Goal: Information Seeking & Learning: Learn about a topic

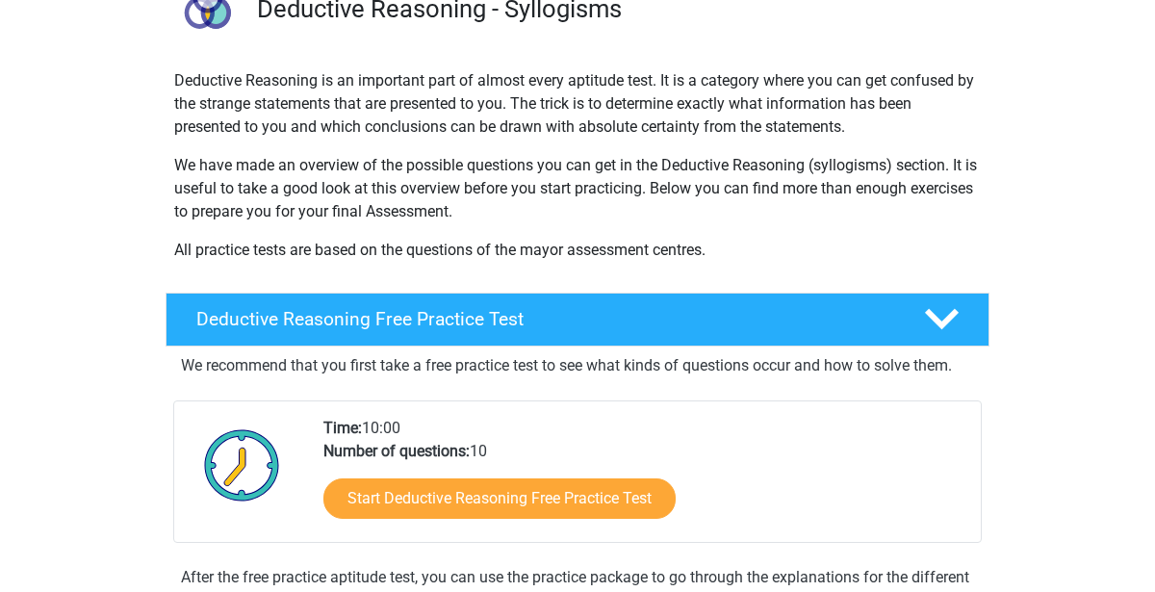
scroll to position [176, 0]
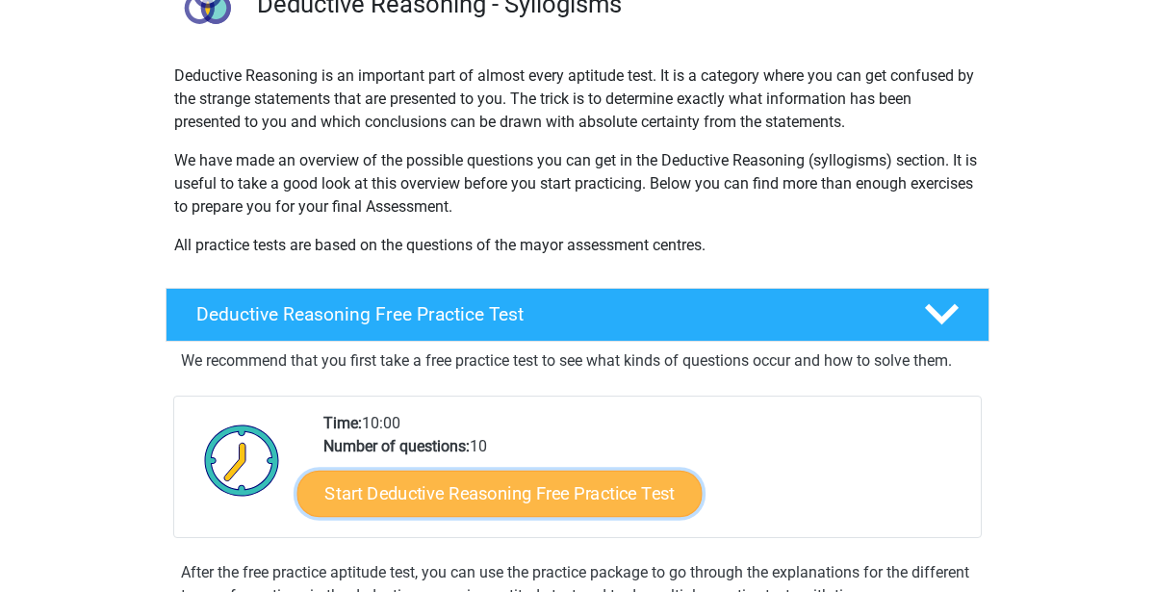
click at [435, 480] on link "Start Deductive Reasoning Free Practice Test" at bounding box center [499, 493] width 405 height 46
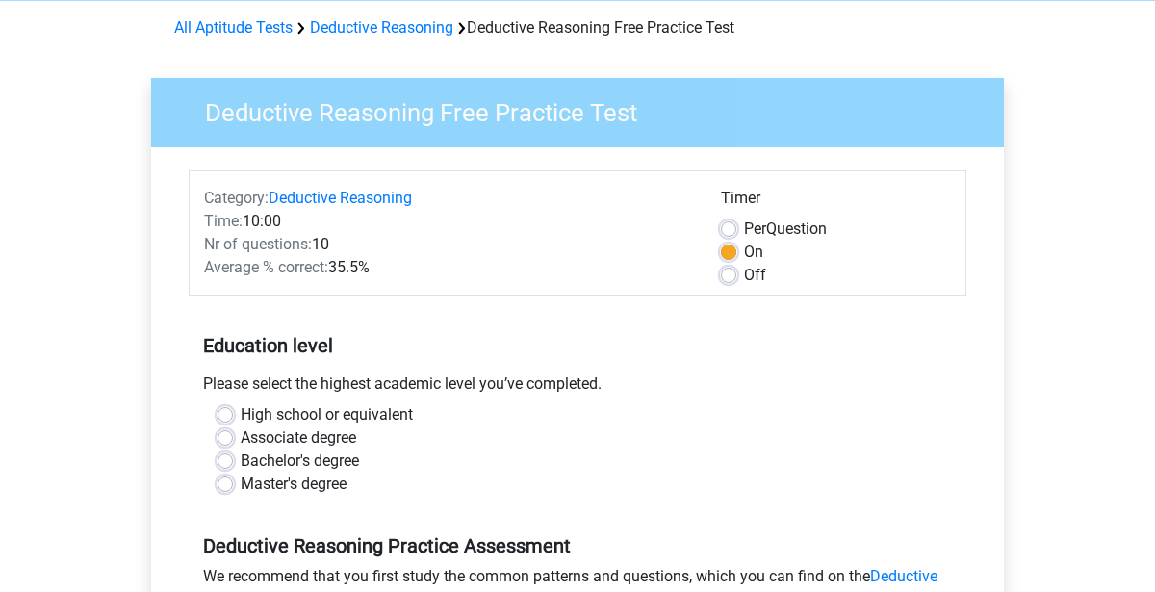
scroll to position [79, 0]
click at [744, 272] on label "Off" at bounding box center [755, 276] width 22 height 23
click at [731, 272] on input "Off" at bounding box center [728, 274] width 15 height 19
radio input "true"
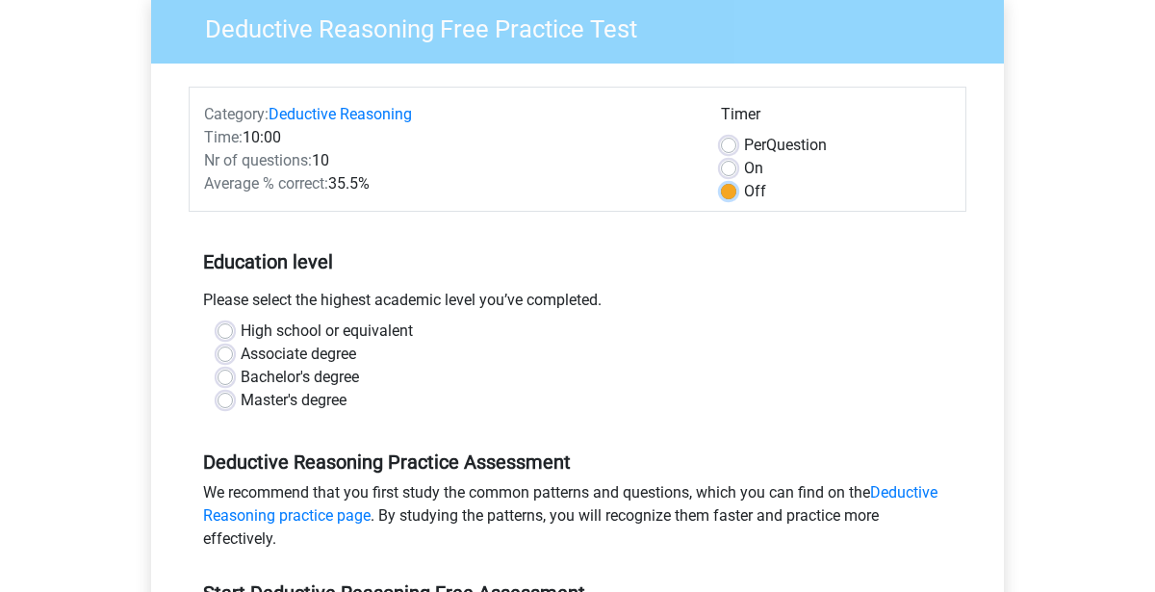
scroll to position [162, 0]
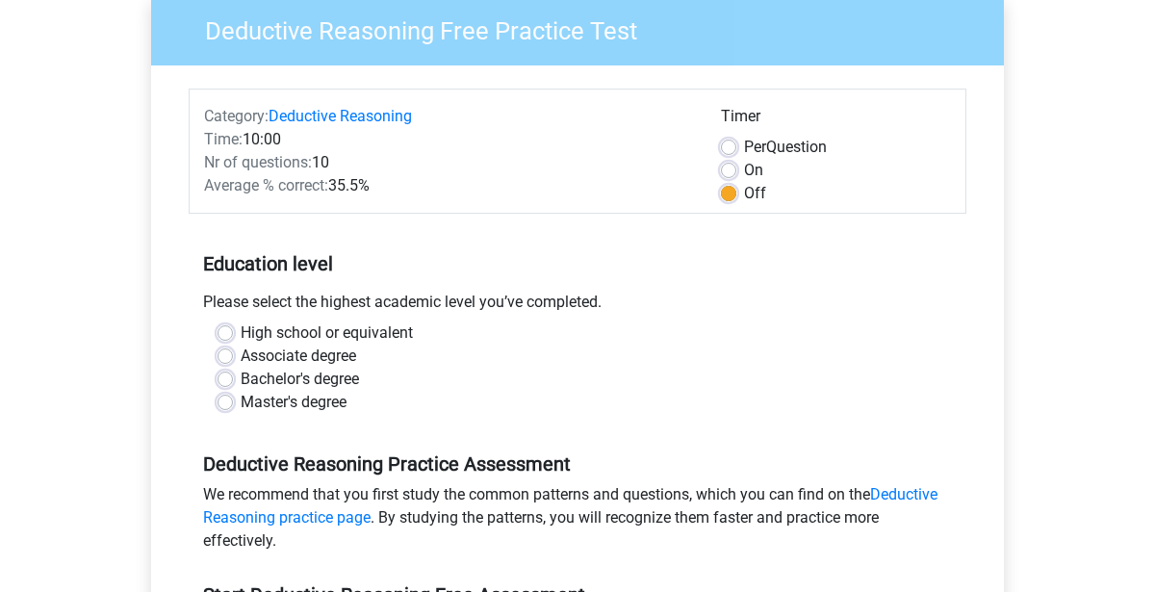
click at [241, 324] on label "High school or equivalent" at bounding box center [327, 332] width 172 height 23
click at [224, 324] on input "High school or equivalent" at bounding box center [225, 330] width 15 height 19
radio input "true"
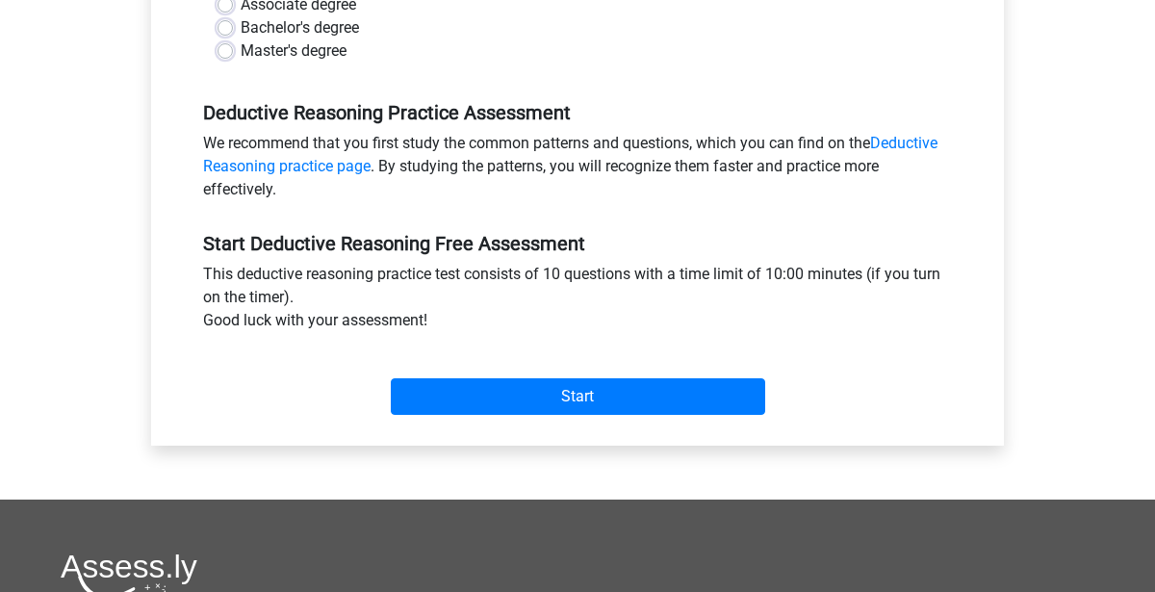
scroll to position [523, 0]
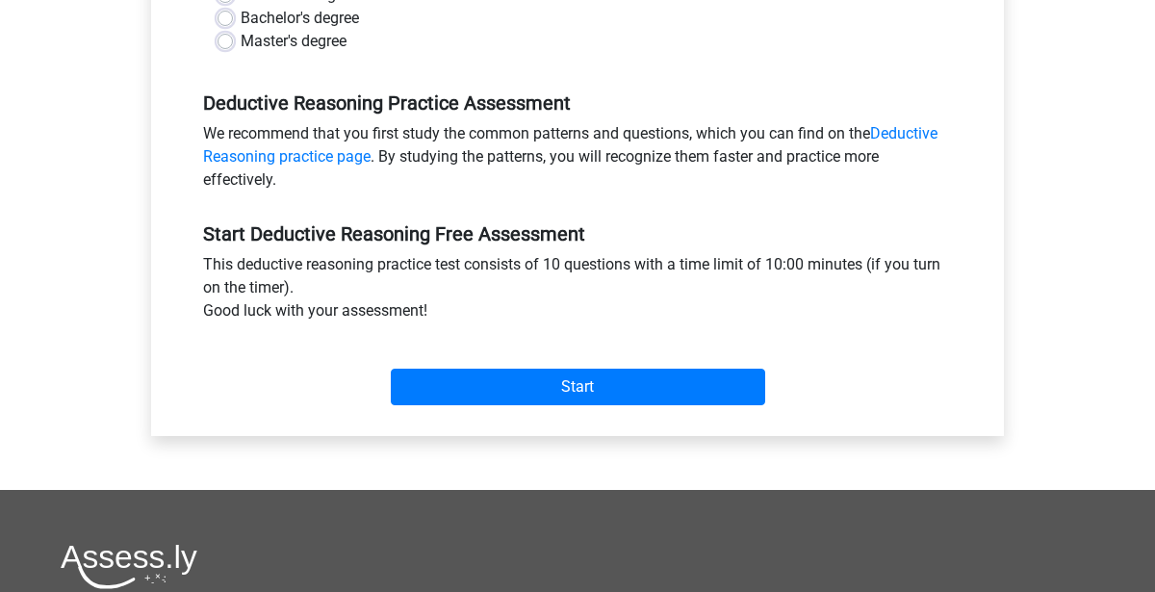
click at [595, 361] on div "Start" at bounding box center [578, 371] width 778 height 67
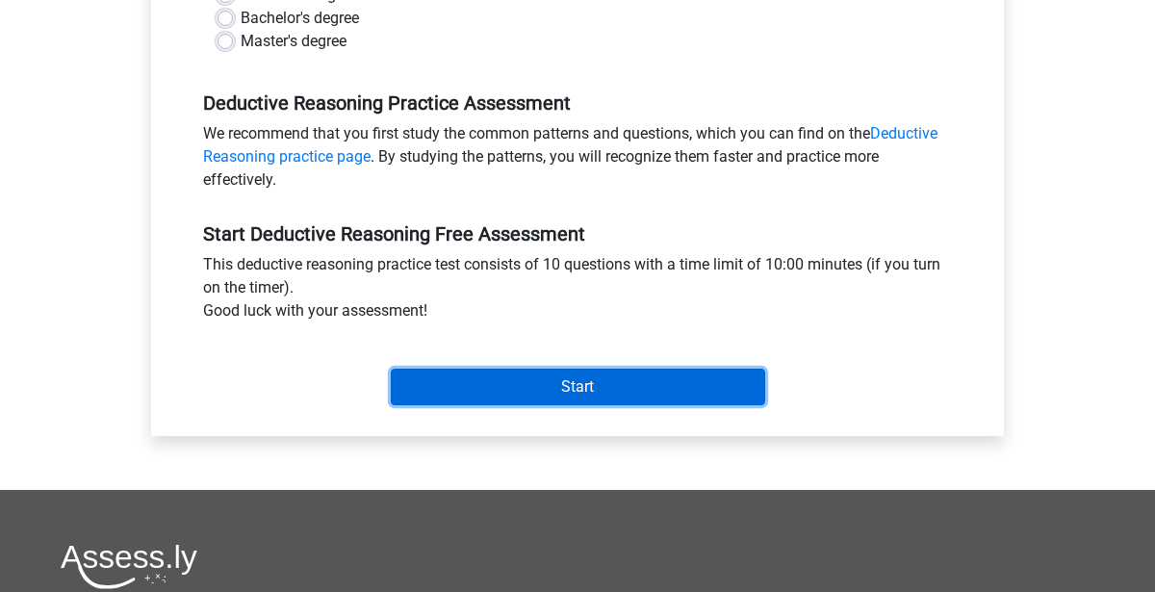
click at [599, 371] on input "Start" at bounding box center [578, 387] width 374 height 37
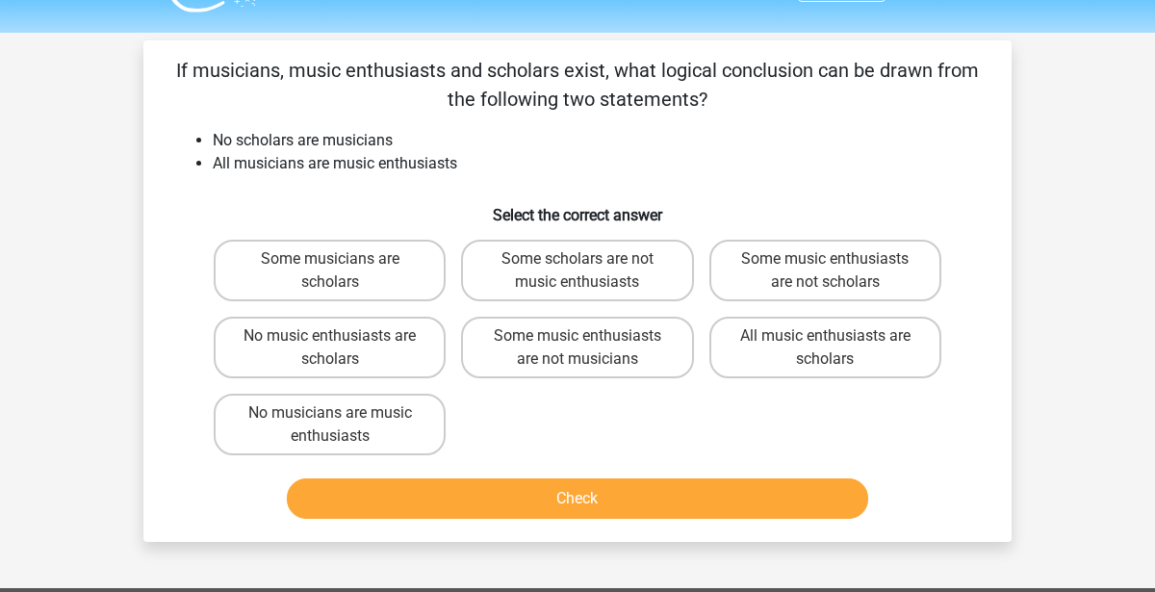
scroll to position [49, 0]
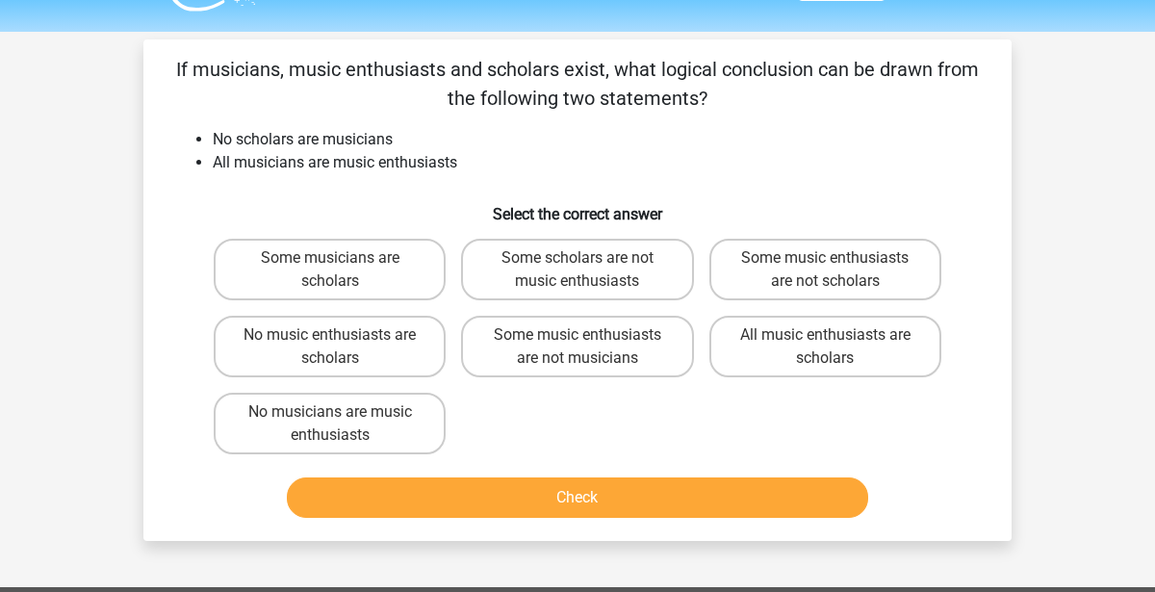
click at [213, 166] on li "All musicians are music enthusiasts" at bounding box center [597, 162] width 768 height 23
click at [277, 160] on li "All musicians are music enthusiasts" at bounding box center [597, 162] width 768 height 23
click at [486, 145] on li "No scholars are musicians" at bounding box center [597, 139] width 768 height 23
click at [805, 340] on label "All music enthusiasts are scholars" at bounding box center [825, 347] width 232 height 62
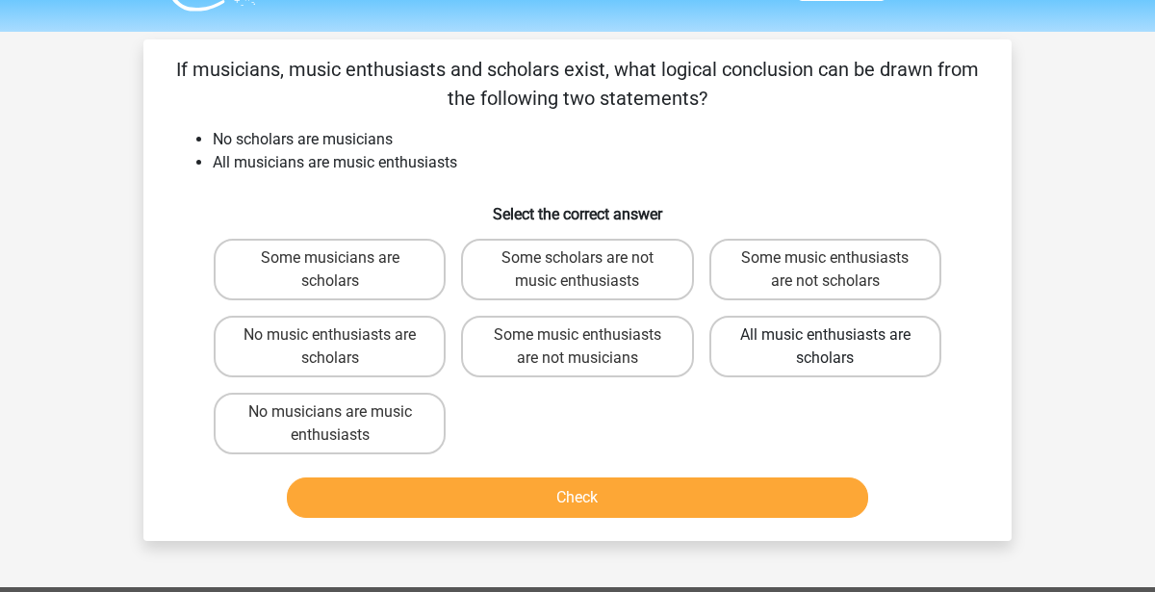
click at [825, 340] on input "All music enthusiasts are scholars" at bounding box center [831, 341] width 13 height 13
radio input "true"
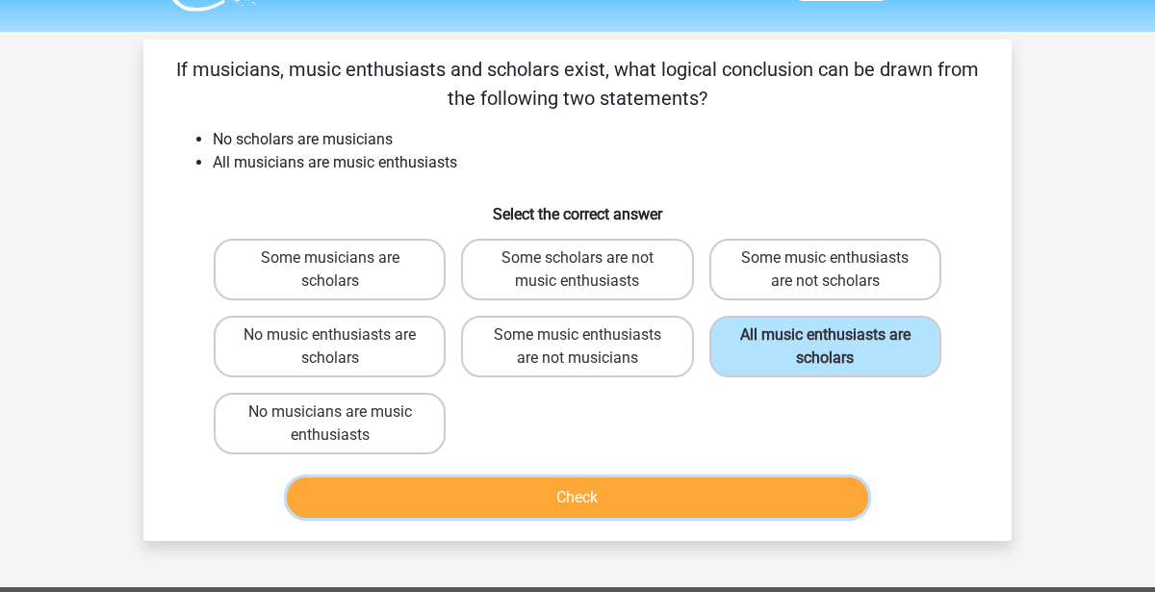
click at [585, 504] on button "Check" at bounding box center [578, 497] width 582 height 40
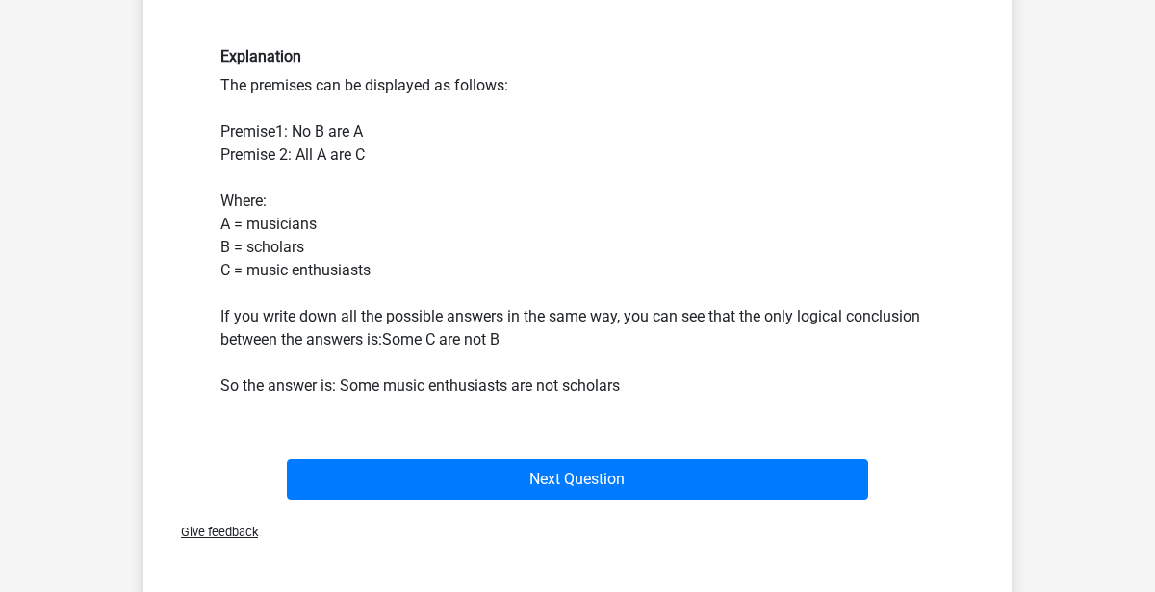
scroll to position [523, 0]
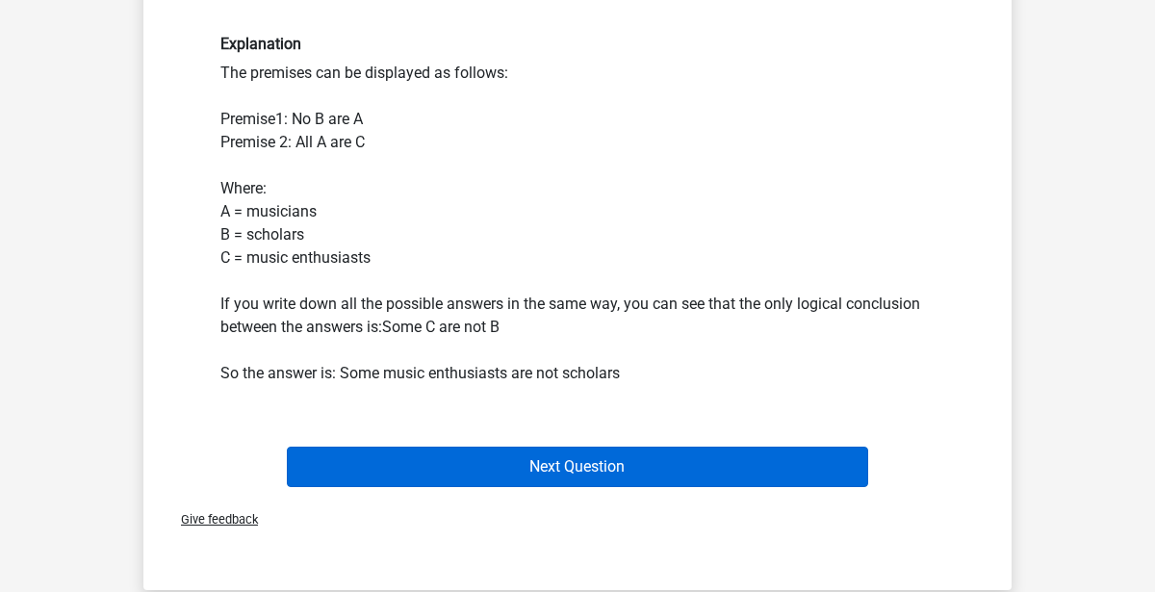
click at [496, 475] on button "Next Question" at bounding box center [578, 467] width 582 height 40
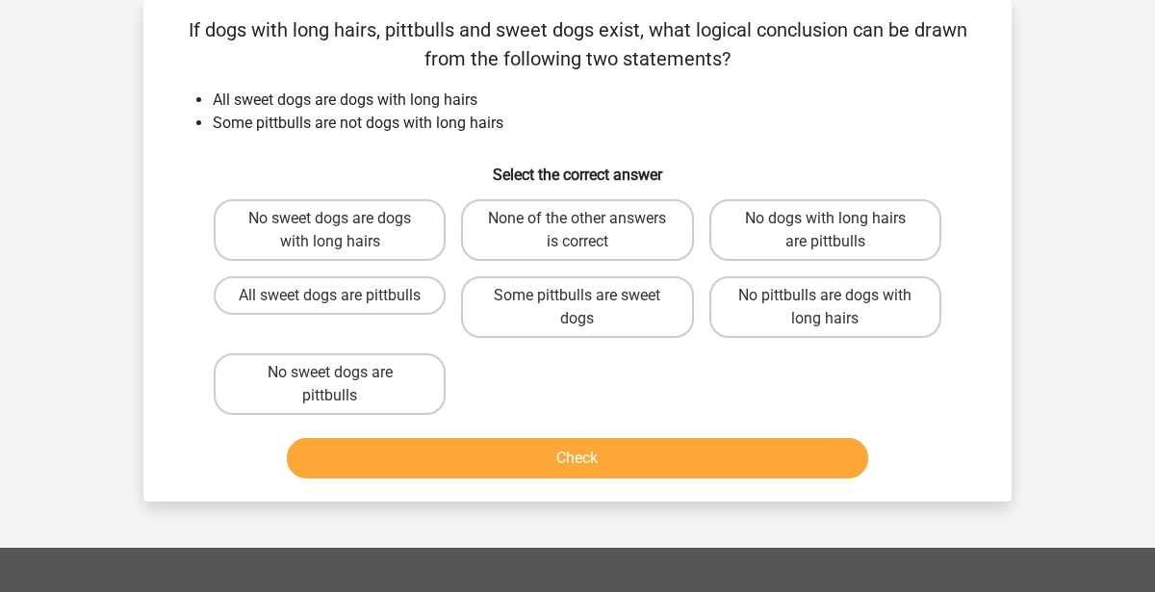
scroll to position [82, 0]
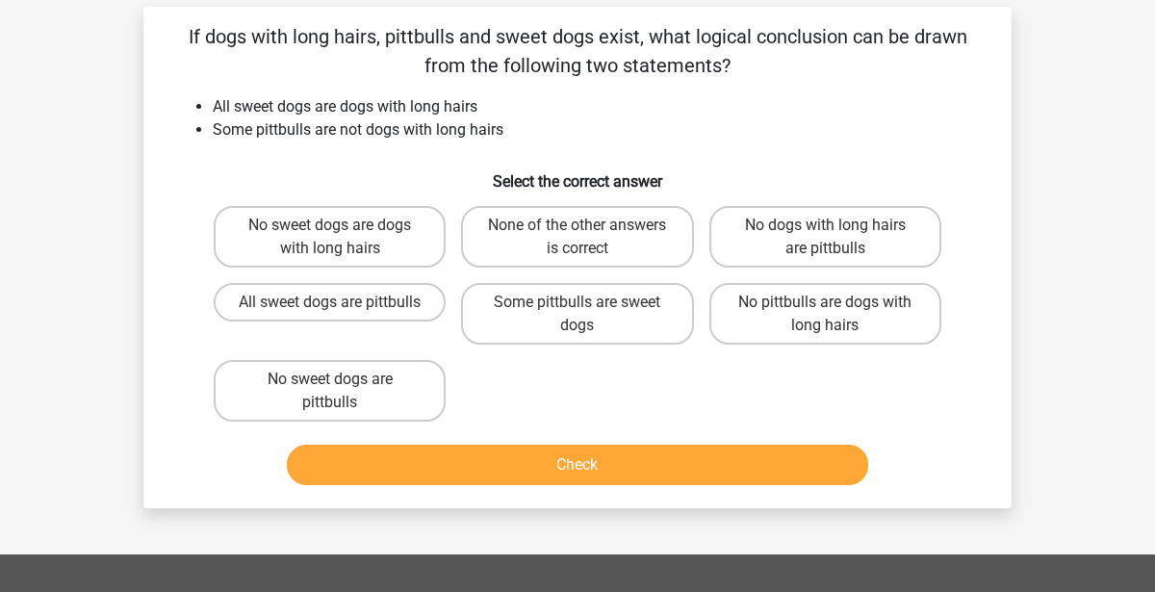
click at [222, 100] on li "All sweet dogs are dogs with long hairs" at bounding box center [597, 106] width 768 height 23
click at [246, 100] on li "All sweet dogs are dogs with long hairs" at bounding box center [597, 106] width 768 height 23
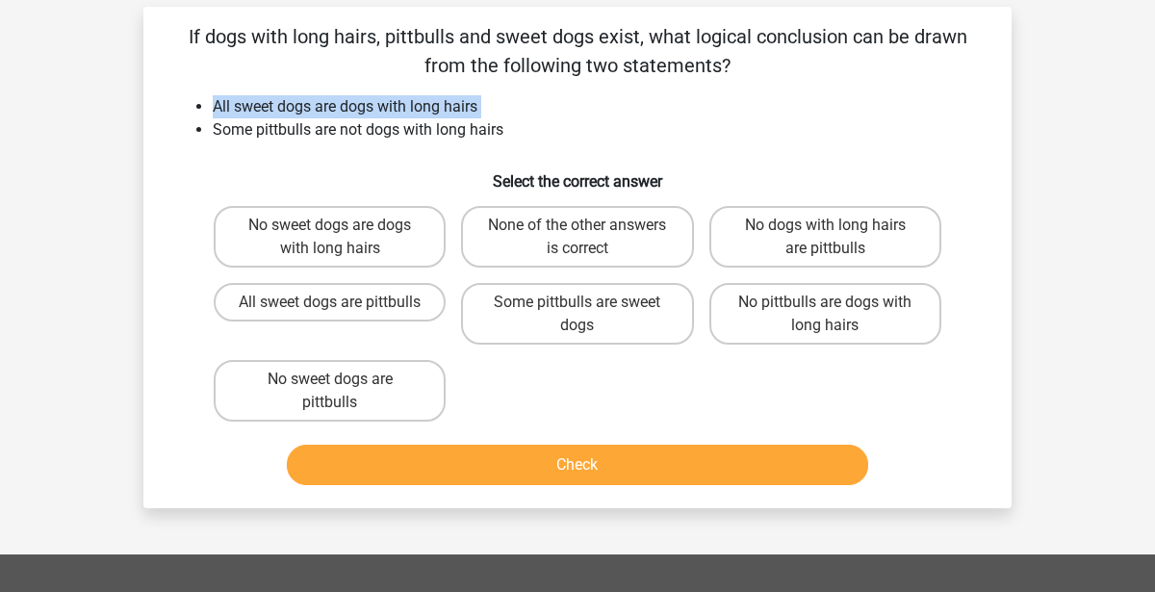
click at [664, 86] on div "If dogs with long hairs, pittbulls and sweet dogs exist, what logical conclusio…" at bounding box center [577, 257] width 853 height 471
click at [478, 109] on li "All sweet dogs are dogs with long hairs" at bounding box center [597, 106] width 768 height 23
click at [475, 113] on li "All sweet dogs are dogs with long hairs" at bounding box center [597, 106] width 768 height 23
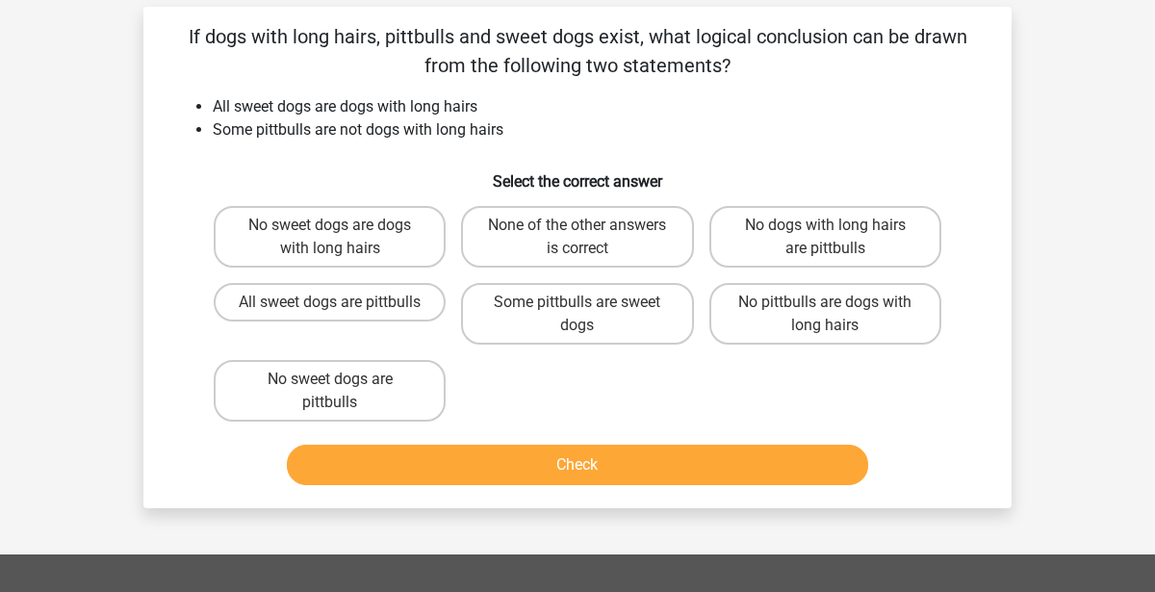
click at [475, 113] on li "All sweet dogs are dogs with long hairs" at bounding box center [597, 106] width 768 height 23
click at [496, 127] on li "Some pittbulls are not dogs with long hairs" at bounding box center [597, 129] width 768 height 23
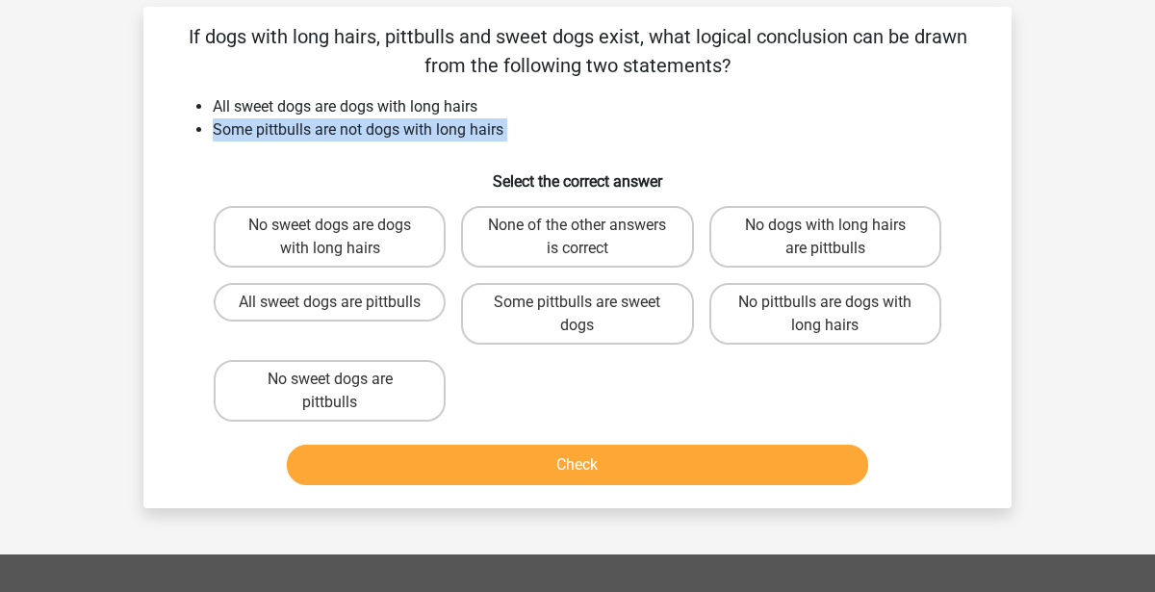
click at [676, 123] on li "Some pittbulls are not dogs with long hairs" at bounding box center [597, 129] width 768 height 23
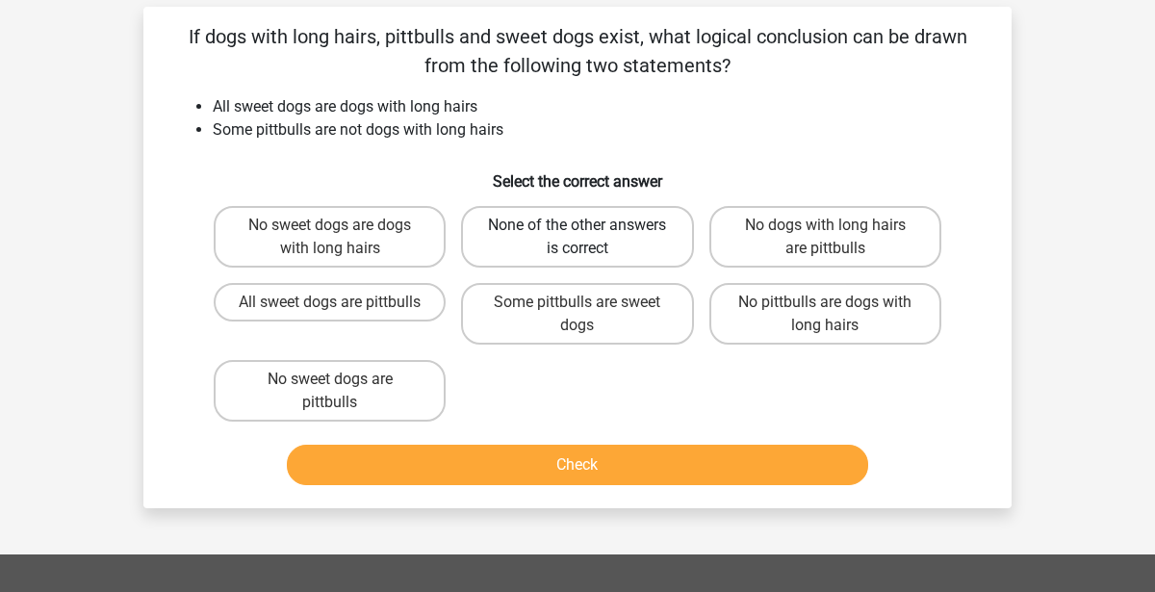
click at [646, 257] on label "None of the other answers is correct" at bounding box center [577, 237] width 232 height 62
click at [590, 238] on input "None of the other answers is correct" at bounding box center [584, 231] width 13 height 13
radio input "true"
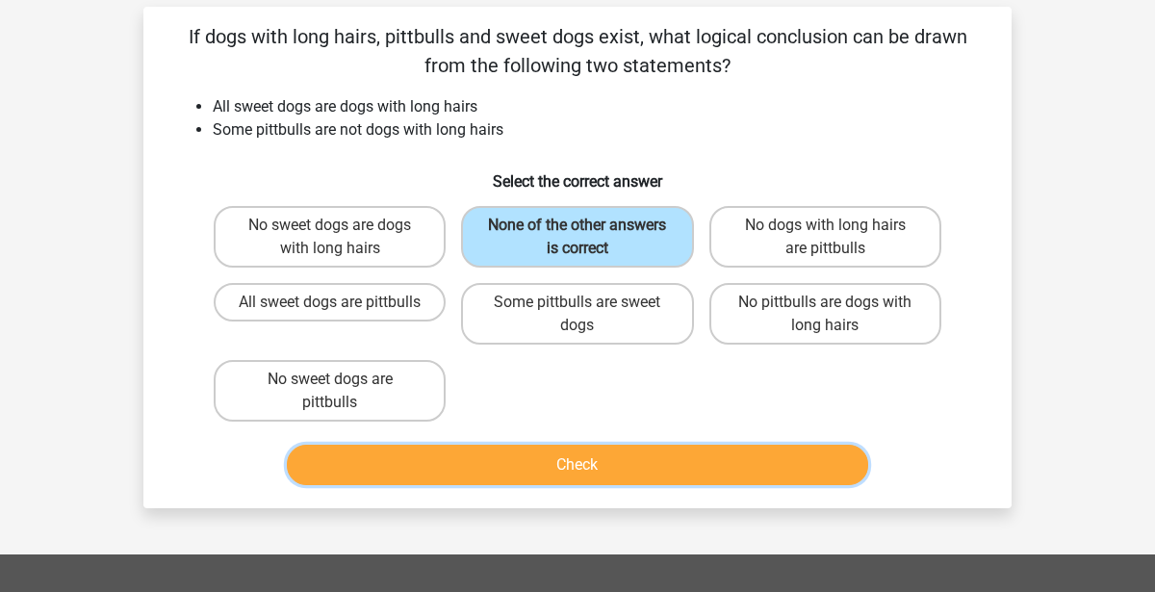
click at [510, 455] on button "Check" at bounding box center [578, 465] width 582 height 40
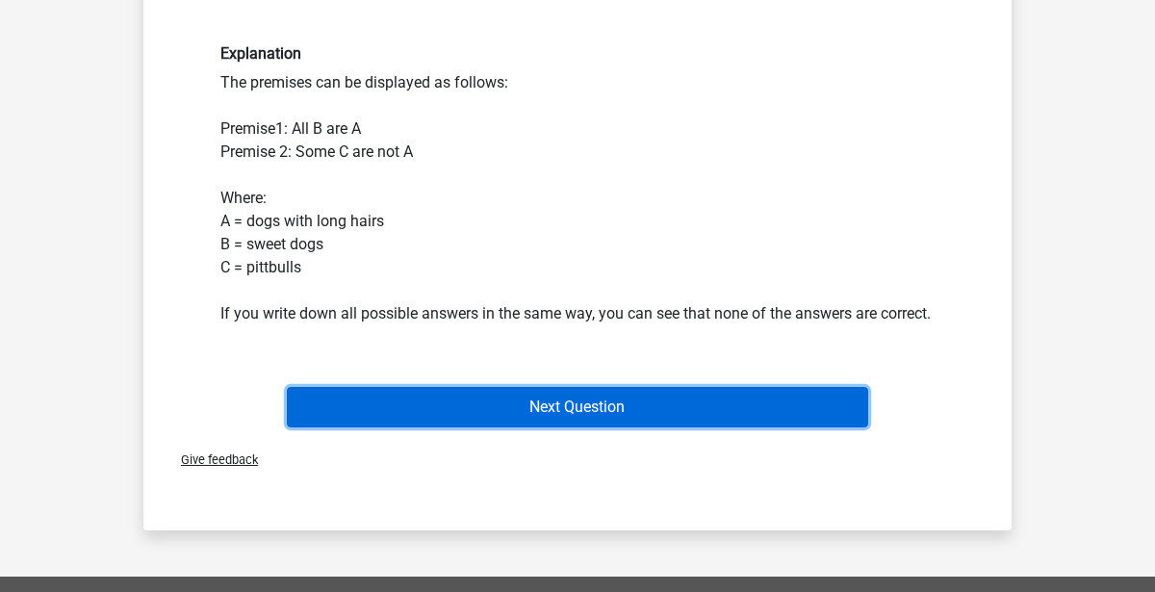
click at [492, 427] on button "Next Question" at bounding box center [578, 407] width 582 height 40
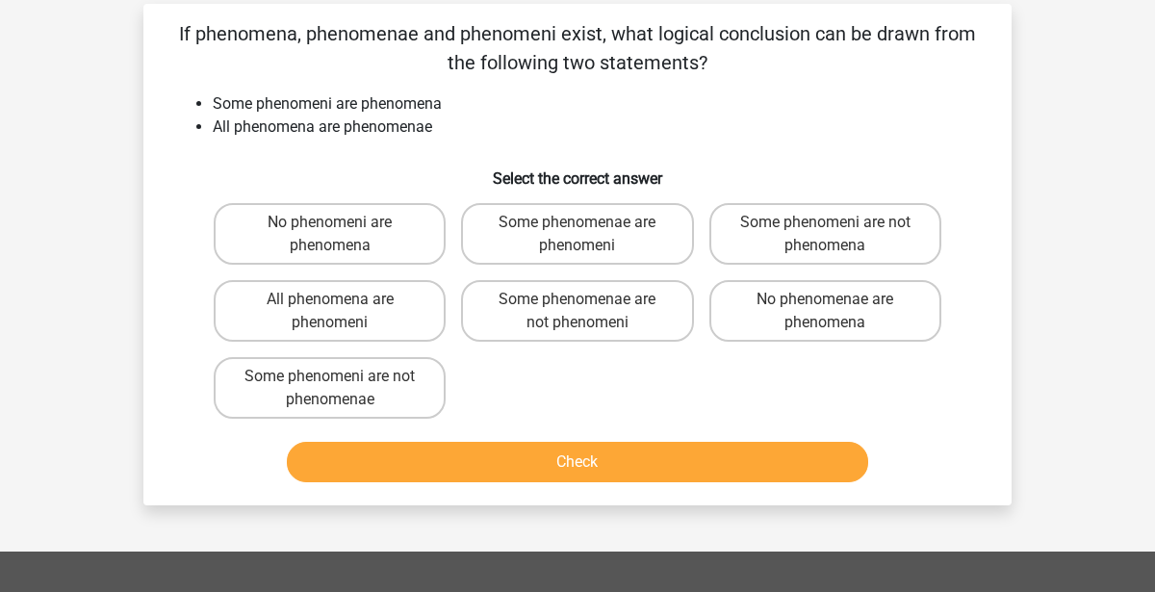
scroll to position [78, 0]
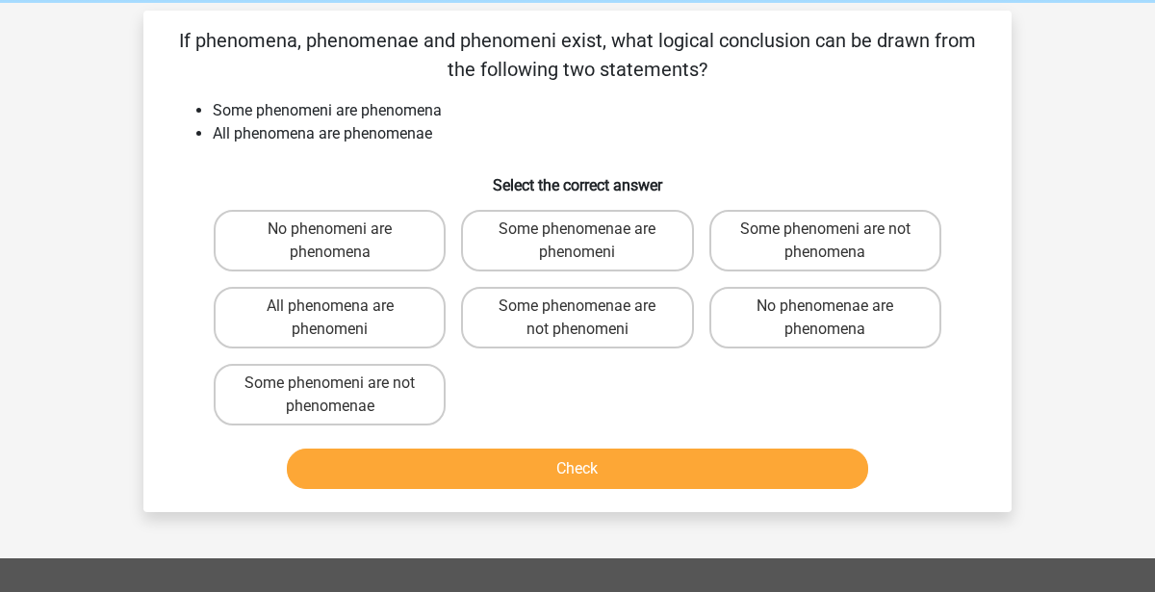
click at [250, 104] on li "Some phenomeni are phenomena" at bounding box center [597, 110] width 768 height 23
click at [407, 111] on li "Some phenomeni are phenomena" at bounding box center [597, 110] width 768 height 23
click at [263, 140] on li "All phenomena are phenomenae" at bounding box center [597, 133] width 768 height 23
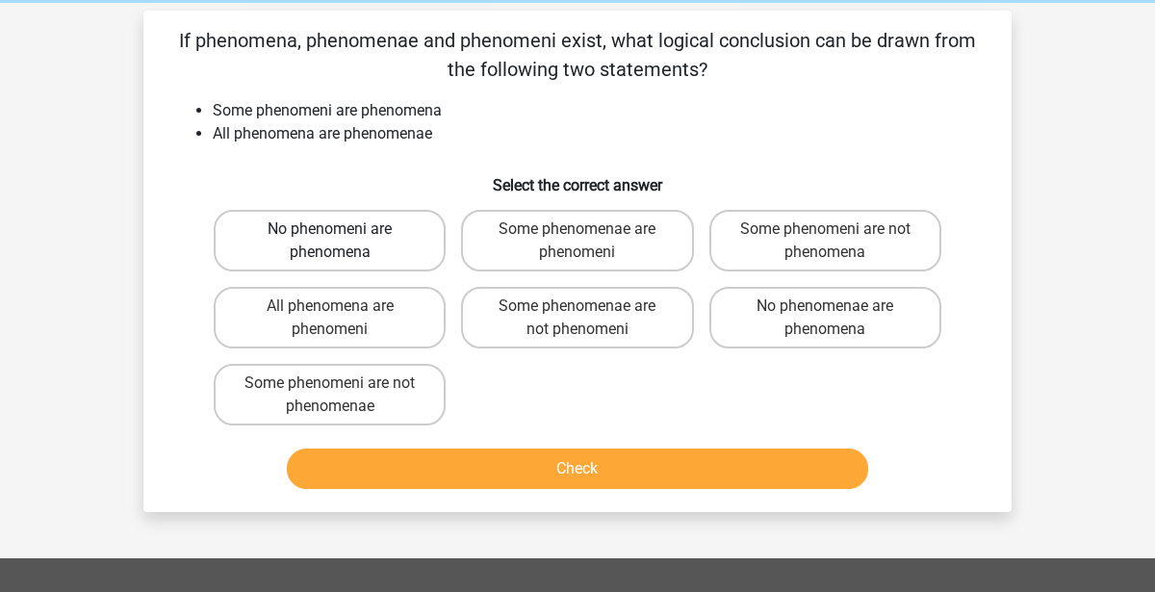
click at [298, 229] on label "No phenomeni are phenomena" at bounding box center [330, 241] width 232 height 62
click at [330, 229] on input "No phenomeni are phenomena" at bounding box center [336, 235] width 13 height 13
radio input "true"
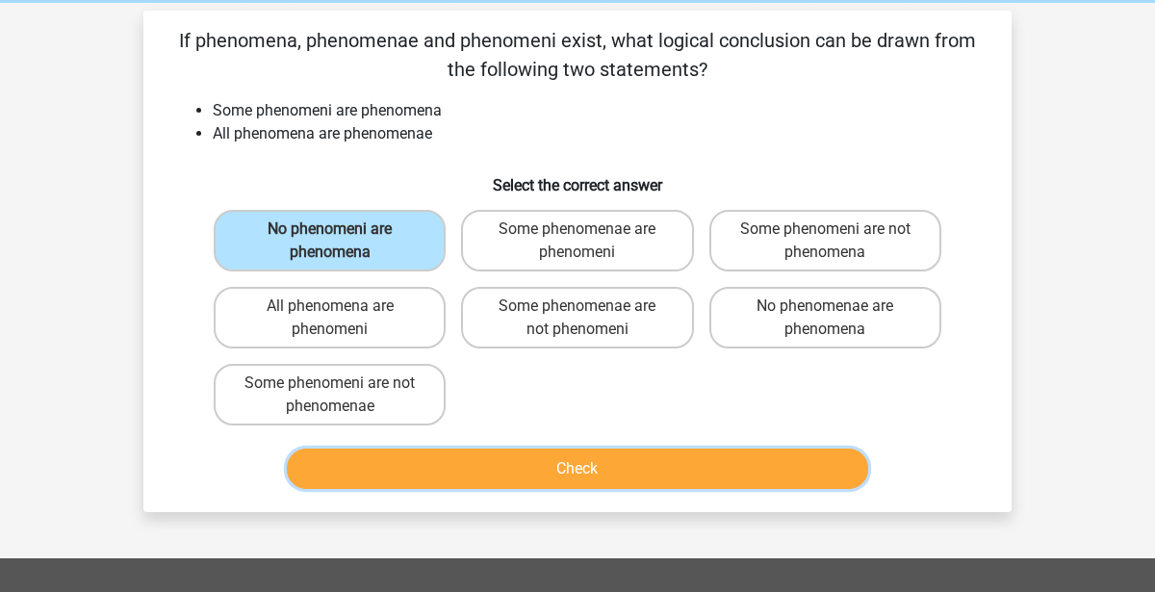
click at [426, 463] on button "Check" at bounding box center [578, 469] width 582 height 40
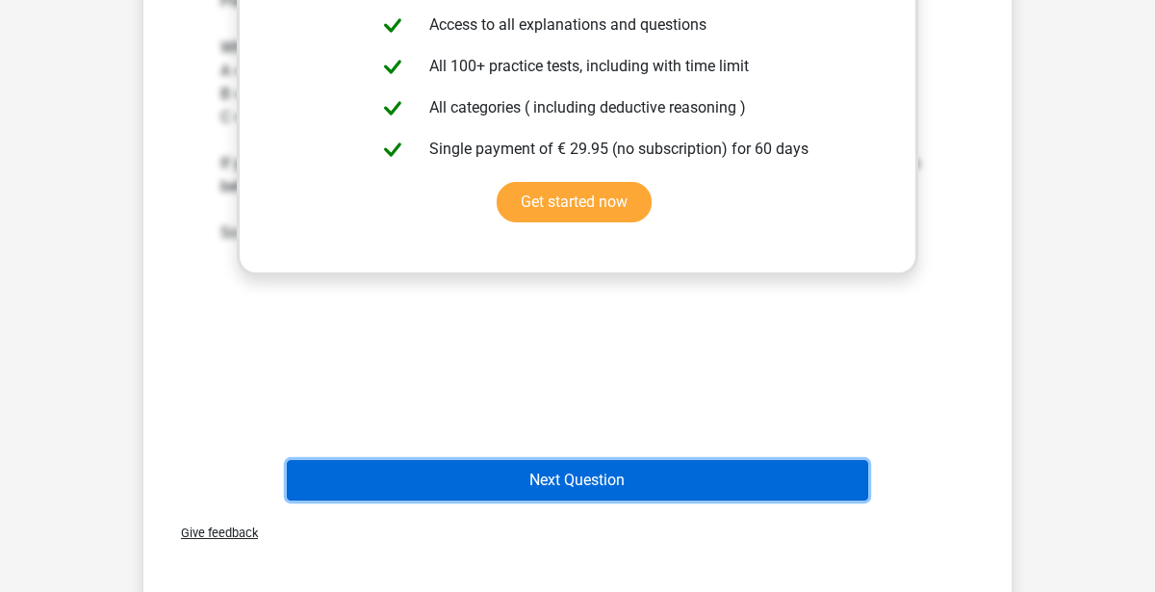
click at [427, 468] on button "Next Question" at bounding box center [578, 480] width 582 height 40
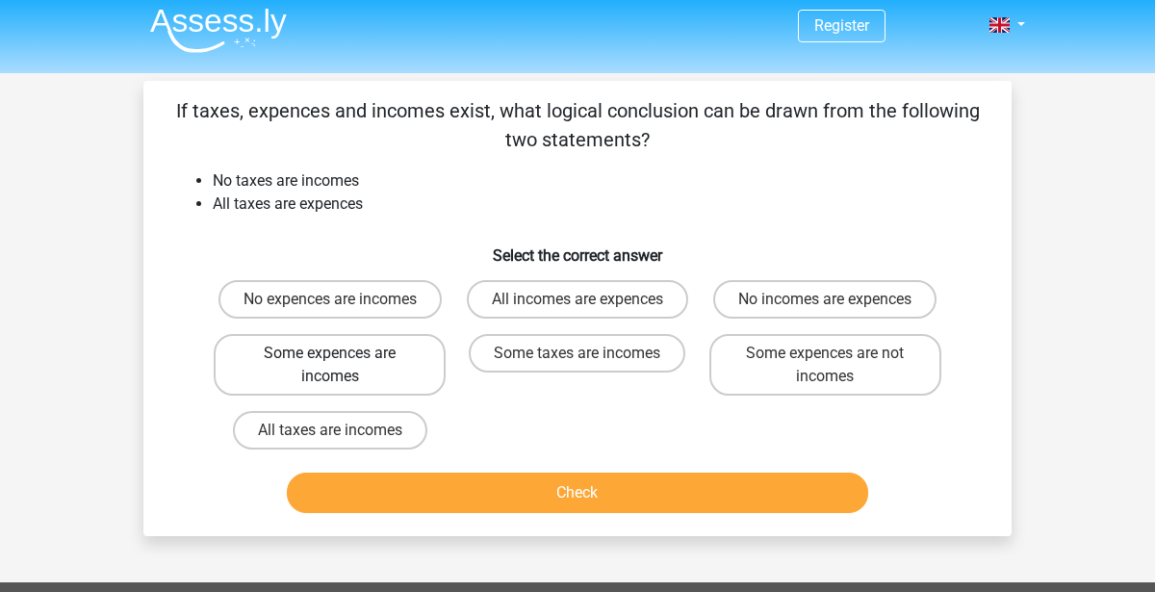
scroll to position [0, 0]
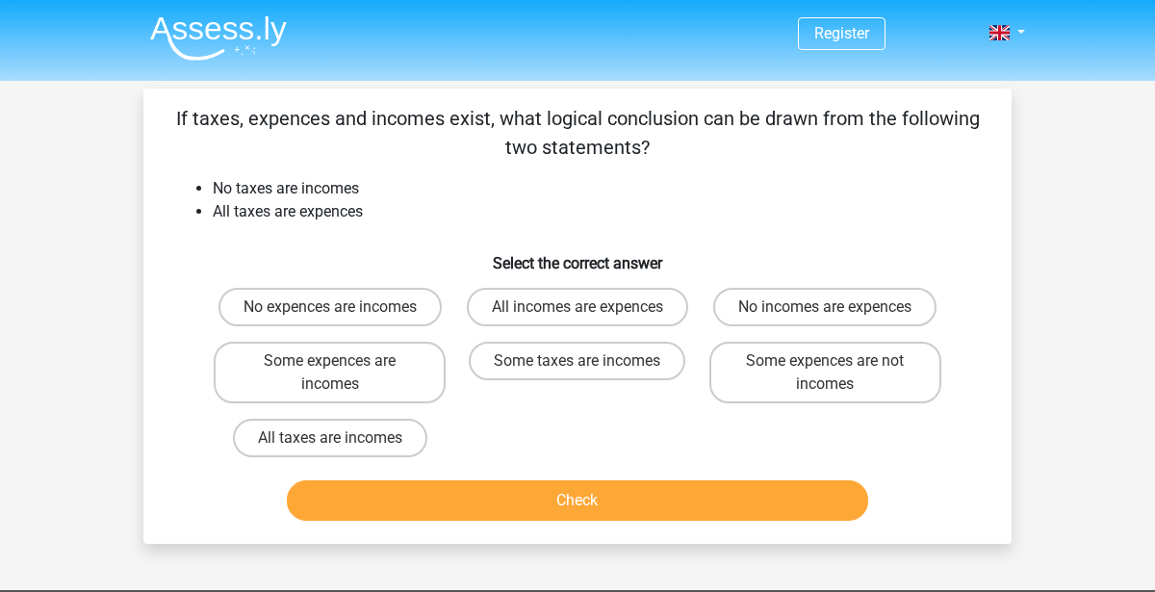
click at [260, 155] on p "If taxes, expences and incomes exist, what logical conclusion can be drawn from…" at bounding box center [577, 133] width 807 height 58
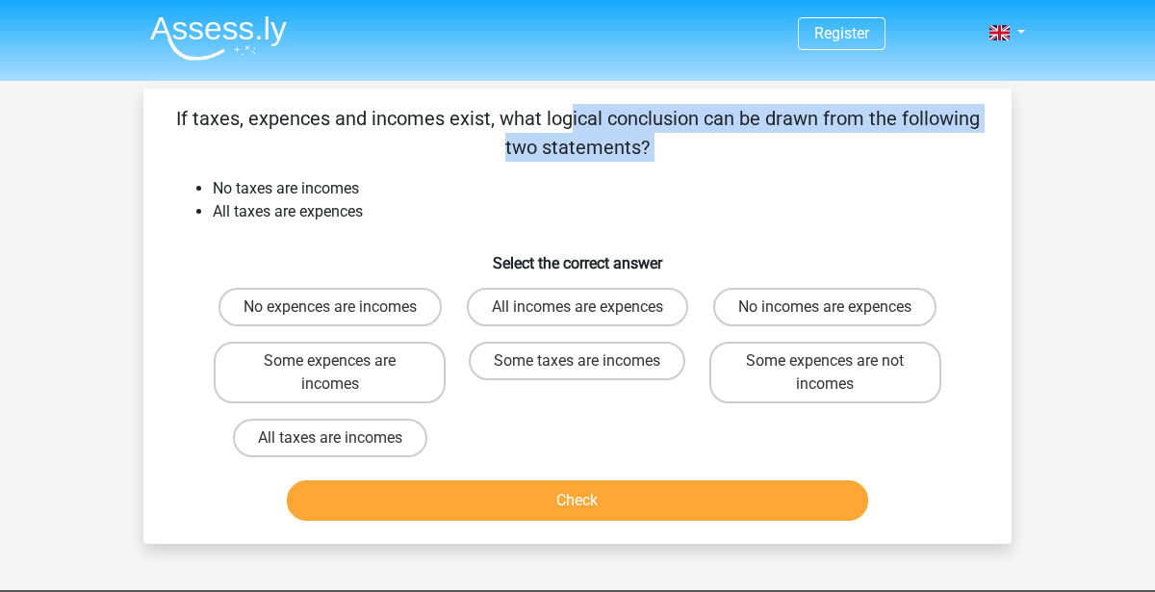
click at [272, 171] on div "If taxes, expences and incomes exist, what logical conclusion can be drawn from…" at bounding box center [577, 316] width 853 height 424
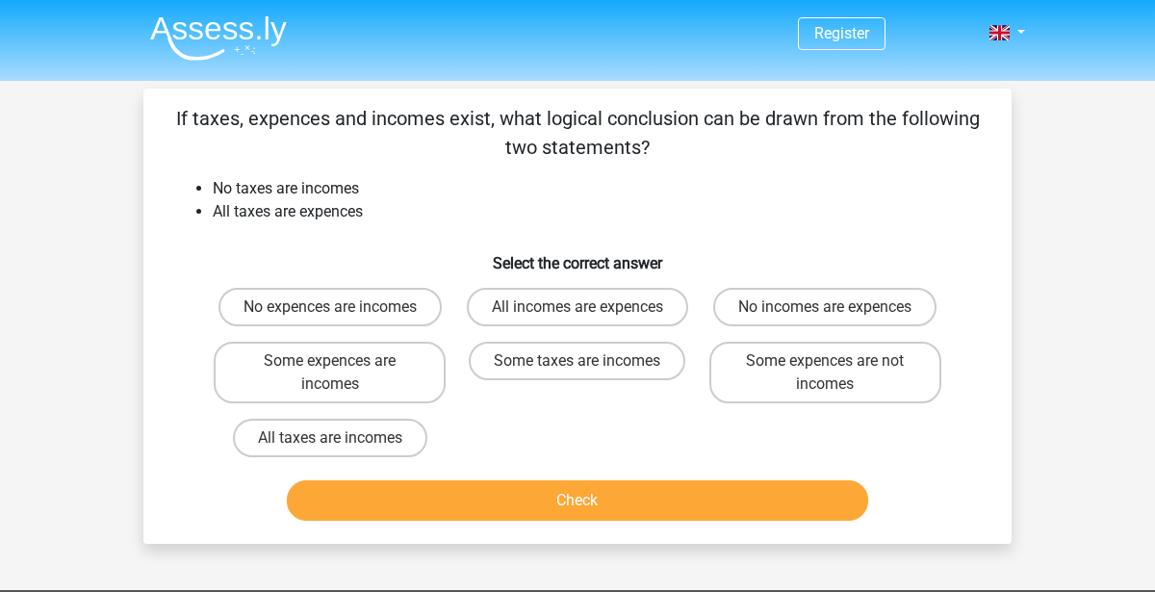
click at [272, 171] on div "If taxes, expences and incomes exist, what logical conclusion can be drawn from…" at bounding box center [577, 316] width 853 height 424
click at [275, 184] on li "No taxes are incomes" at bounding box center [597, 188] width 768 height 23
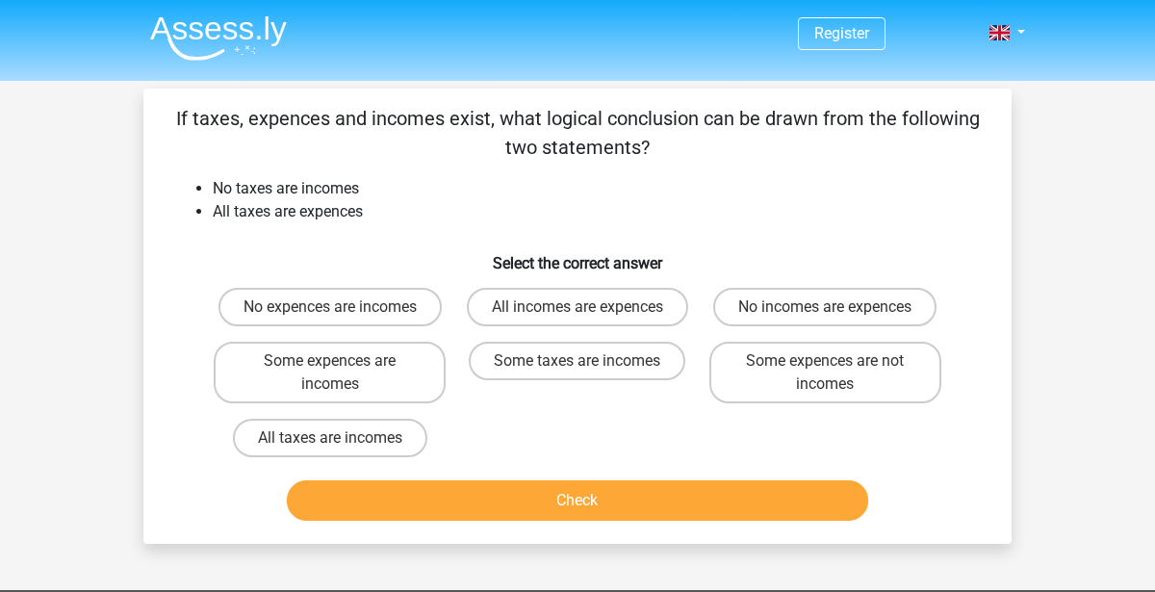
click at [275, 184] on li "No taxes are incomes" at bounding box center [597, 188] width 768 height 23
click at [295, 181] on li "No taxes are incomes" at bounding box center [597, 188] width 768 height 23
click at [327, 188] on li "No taxes are incomes" at bounding box center [597, 188] width 768 height 23
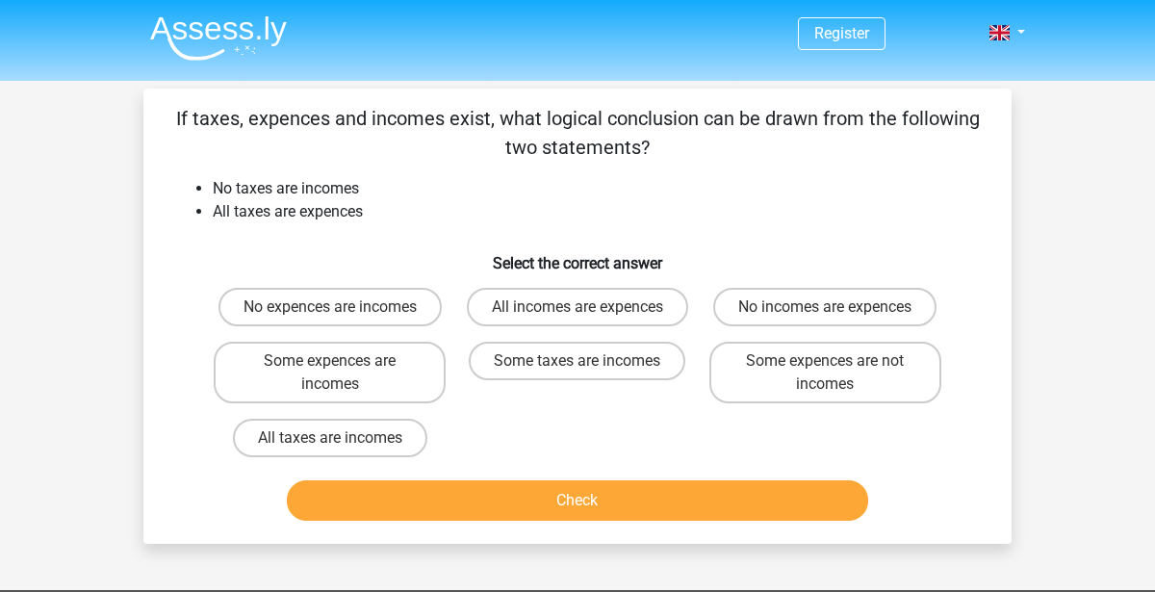
click at [327, 188] on li "No taxes are incomes" at bounding box center [597, 188] width 768 height 23
click at [320, 208] on li "All taxes are expences" at bounding box center [597, 211] width 768 height 23
click at [625, 295] on label "All incomes are expences" at bounding box center [577, 307] width 221 height 39
click at [590, 307] on input "All incomes are expences" at bounding box center [584, 313] width 13 height 13
radio input "true"
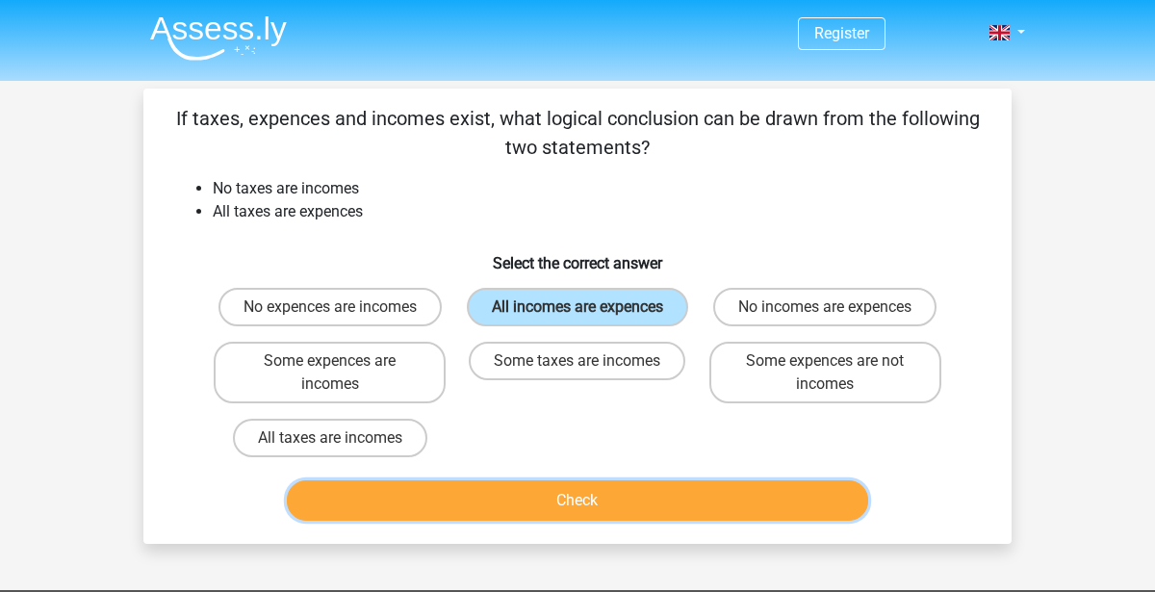
click at [439, 515] on button "Check" at bounding box center [578, 500] width 582 height 40
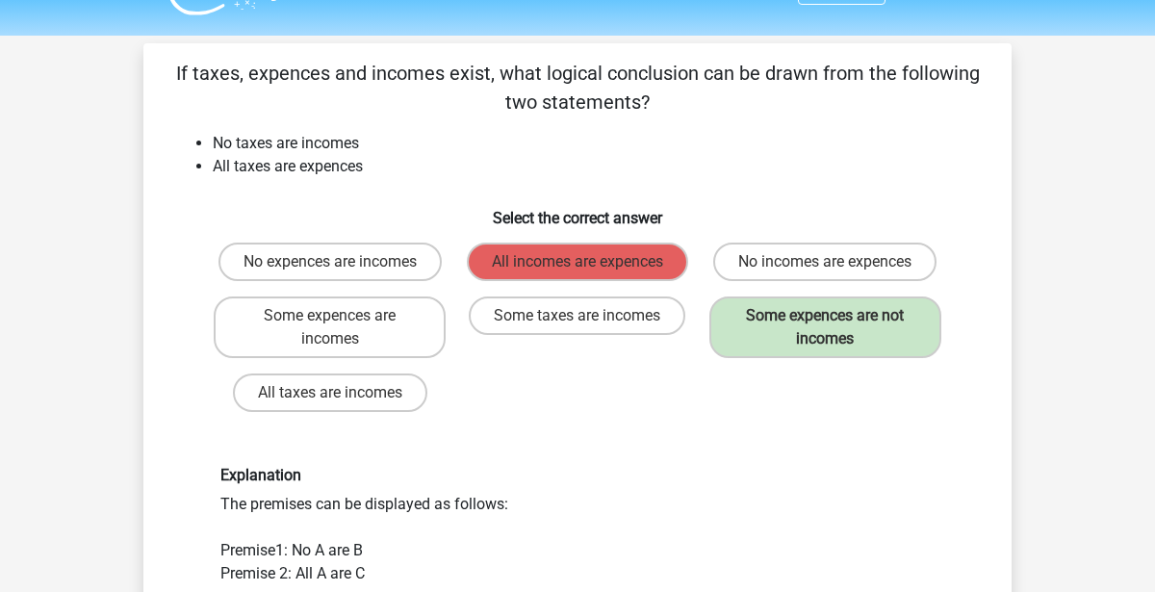
scroll to position [49, 0]
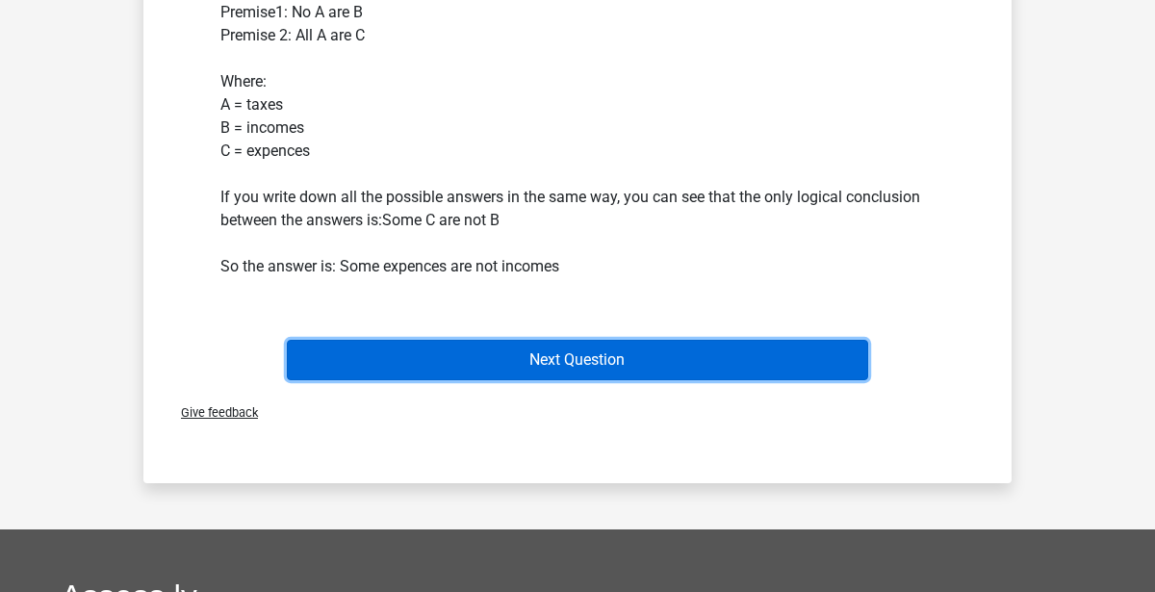
click at [413, 362] on button "Next Question" at bounding box center [578, 360] width 582 height 40
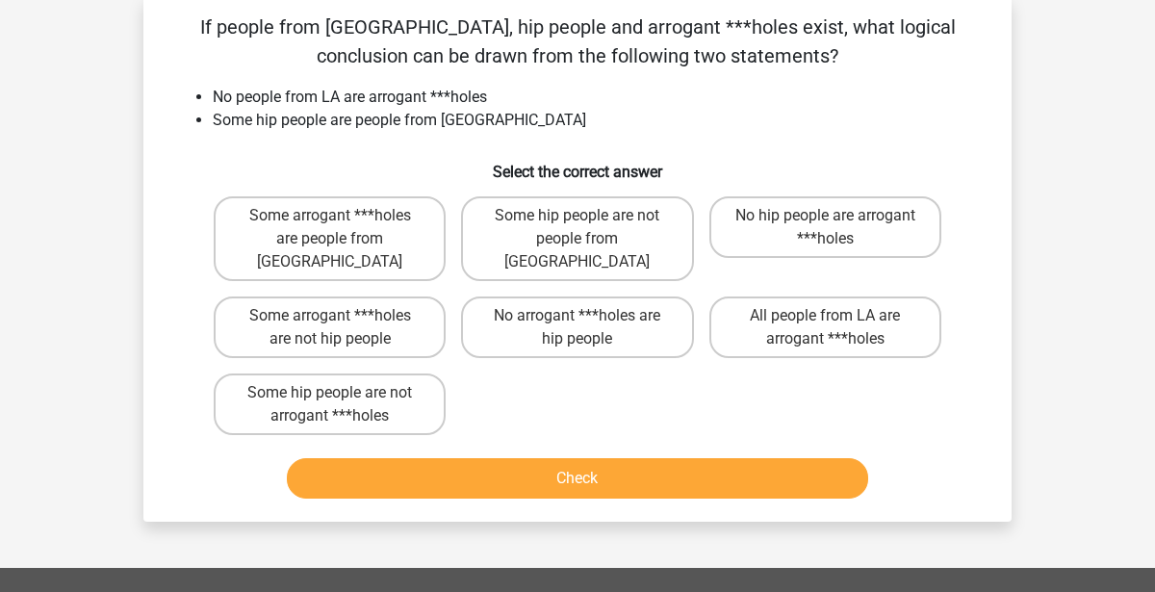
scroll to position [89, 0]
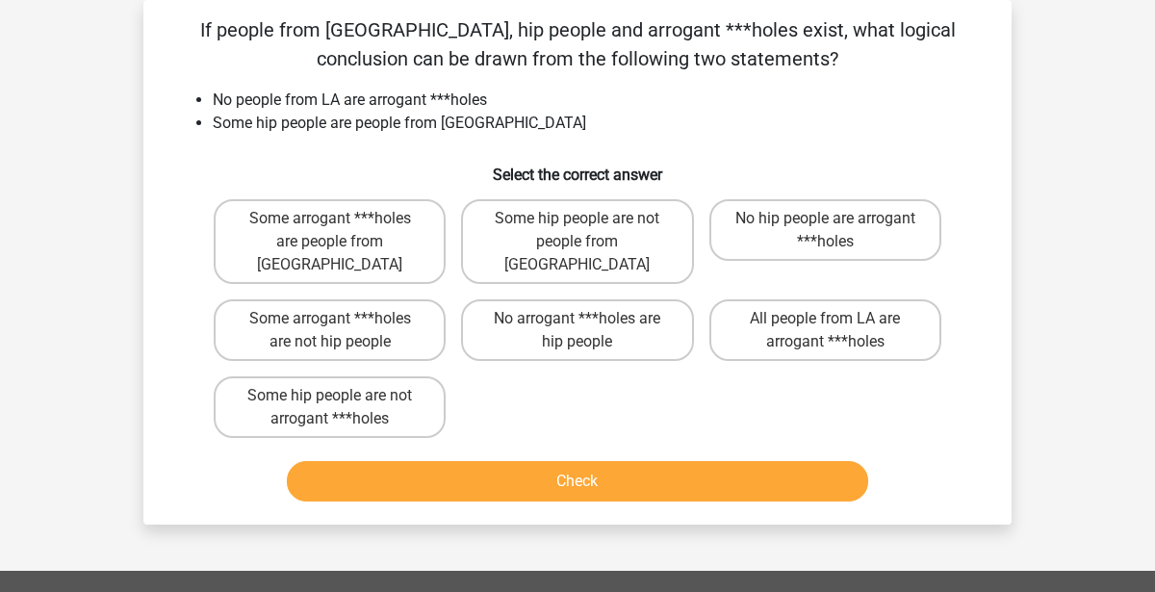
click at [309, 104] on li "No people from LA are arrogant ***holes" at bounding box center [597, 100] width 768 height 23
click at [257, 119] on li "Some hip people are people from [GEOGRAPHIC_DATA]" at bounding box center [597, 123] width 768 height 23
click at [839, 250] on label "No hip people are arrogant ***holes" at bounding box center [825, 230] width 232 height 62
click at [837, 231] on input "No hip people are arrogant ***holes" at bounding box center [831, 224] width 13 height 13
radio input "true"
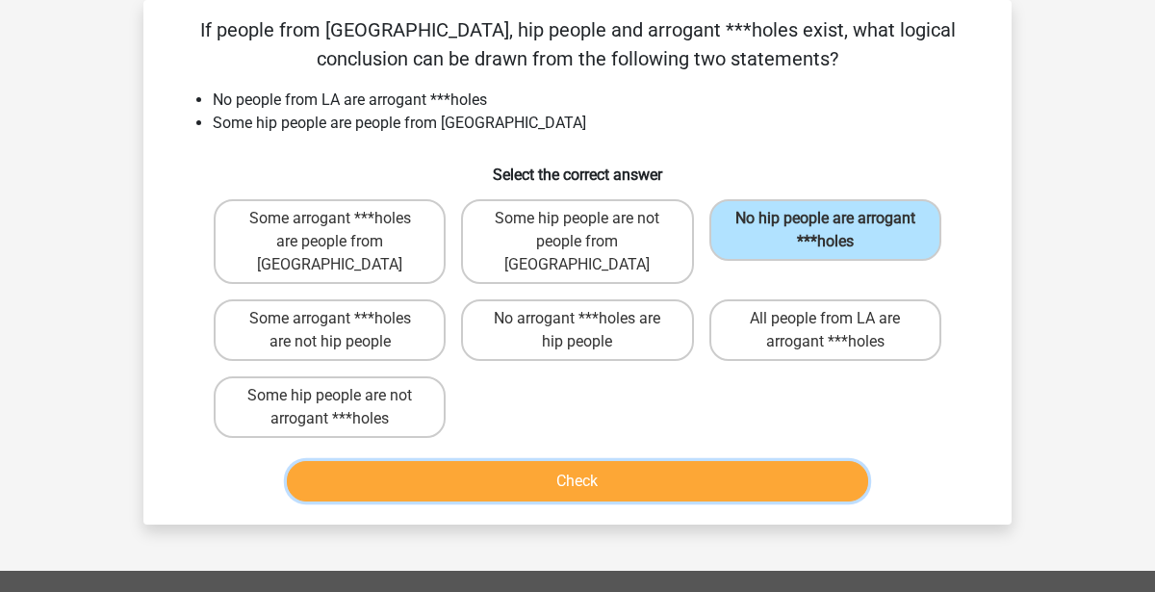
click at [715, 461] on button "Check" at bounding box center [578, 481] width 582 height 40
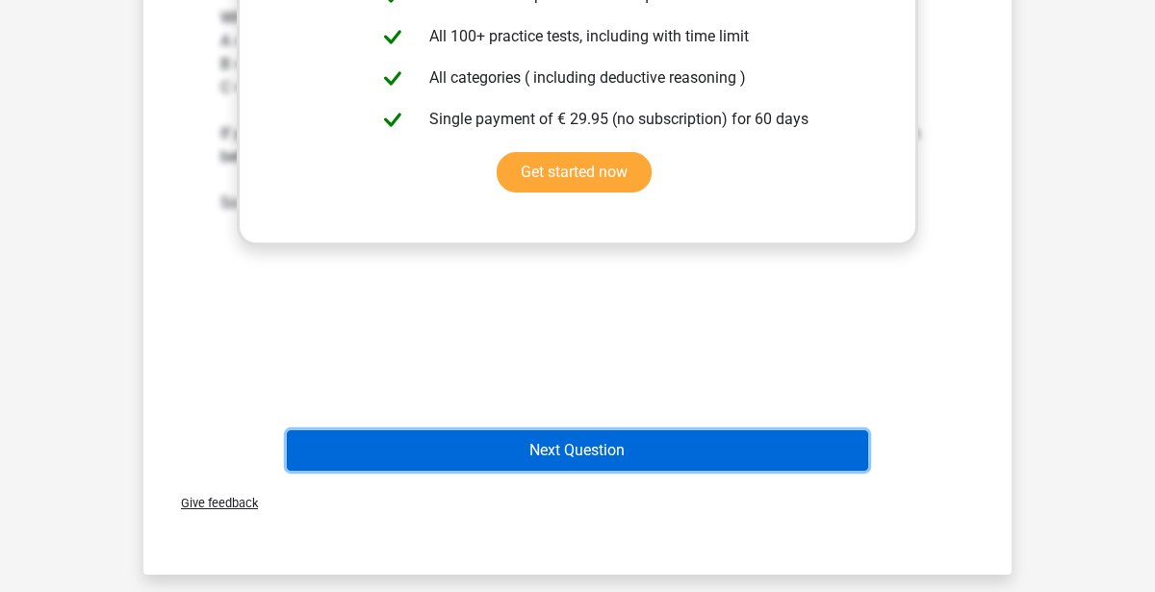
click at [613, 430] on button "Next Question" at bounding box center [578, 450] width 582 height 40
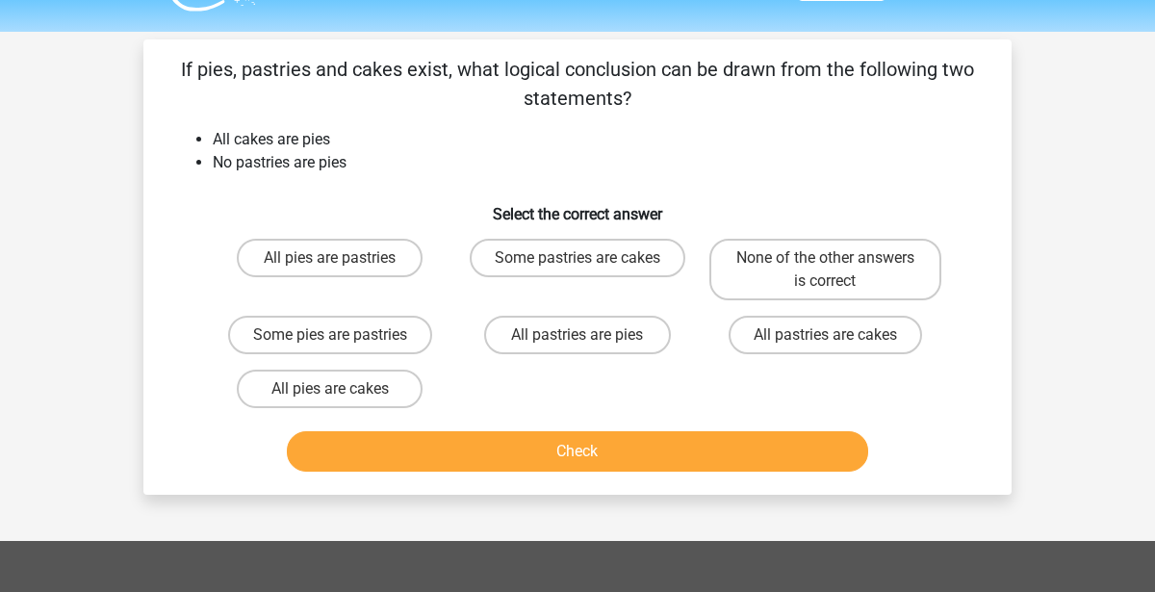
scroll to position [45, 0]
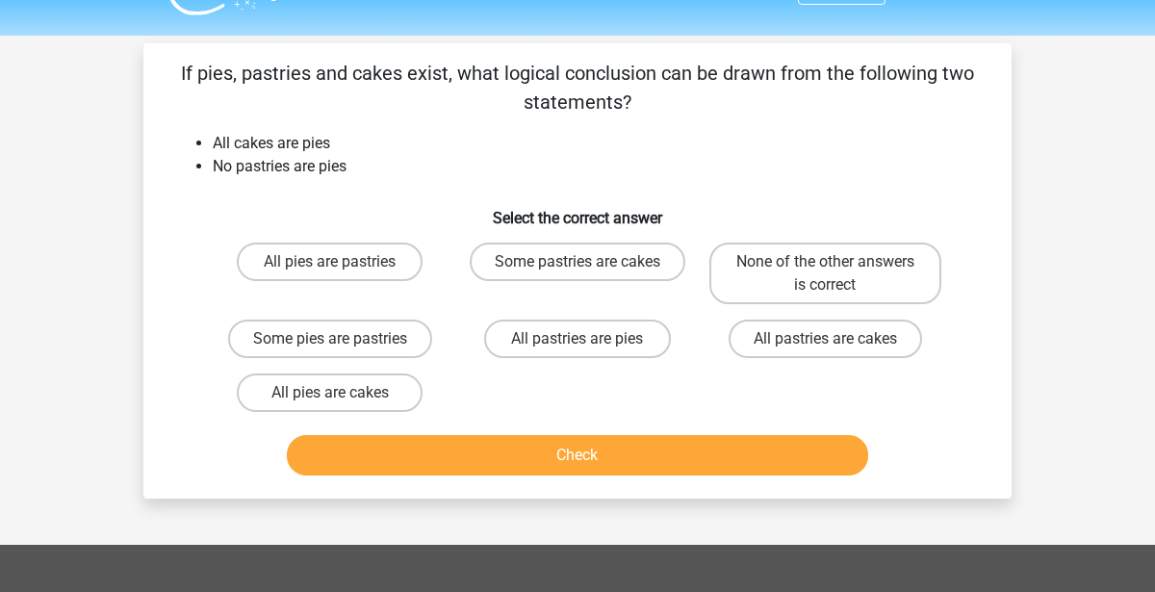
click at [385, 283] on div "All pies are pastries" at bounding box center [330, 274] width 232 height 62
click at [367, 271] on label "All pies are pastries" at bounding box center [330, 262] width 186 height 39
click at [343, 271] on input "All pies are pastries" at bounding box center [336, 268] width 13 height 13
radio input "true"
click at [356, 424] on div "Check" at bounding box center [577, 452] width 807 height 64
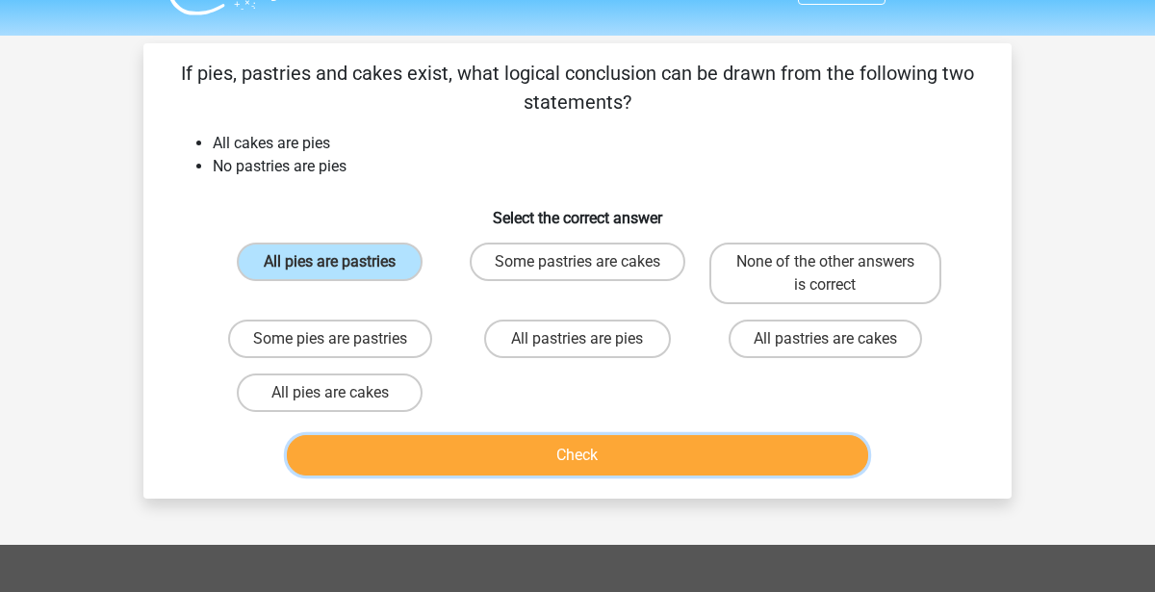
click at [359, 452] on button "Check" at bounding box center [578, 455] width 582 height 40
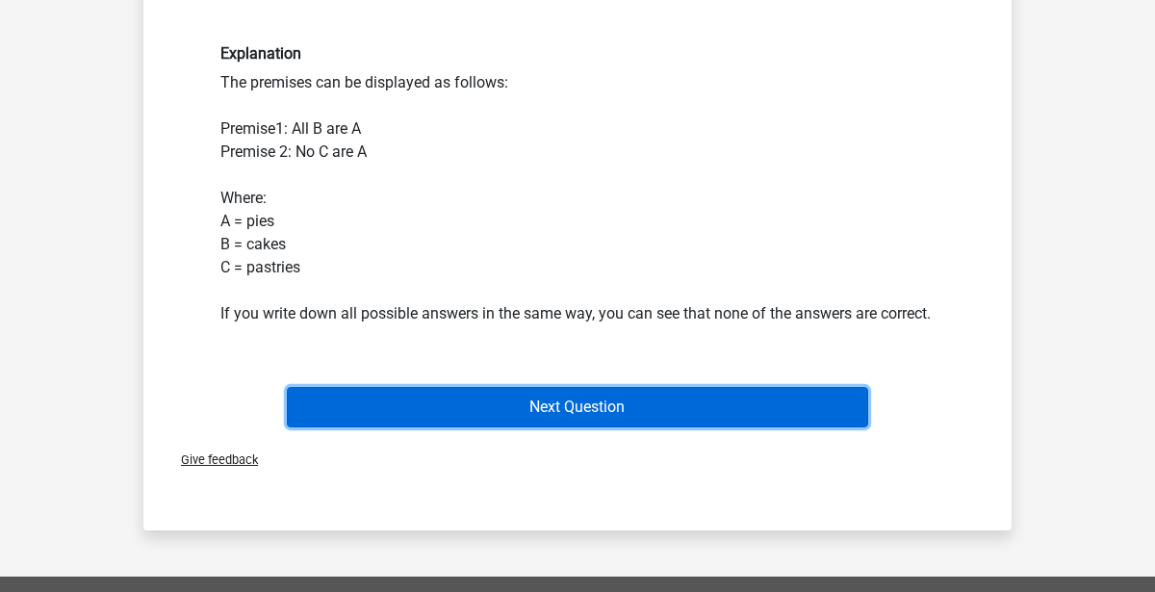
click at [341, 423] on button "Next Question" at bounding box center [578, 407] width 582 height 40
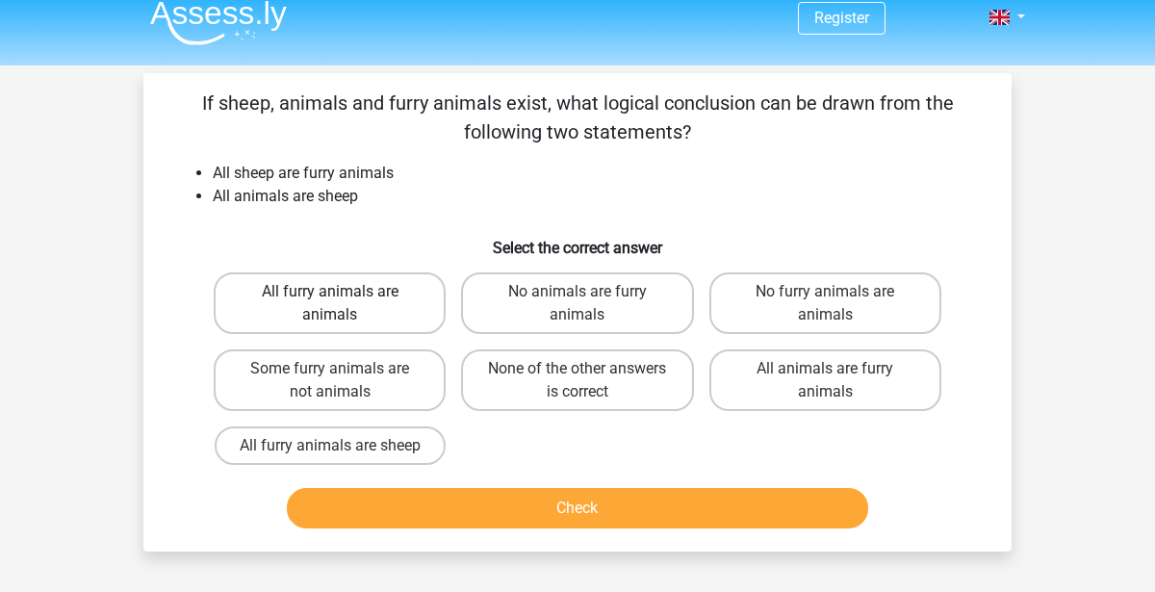
scroll to position [0, 0]
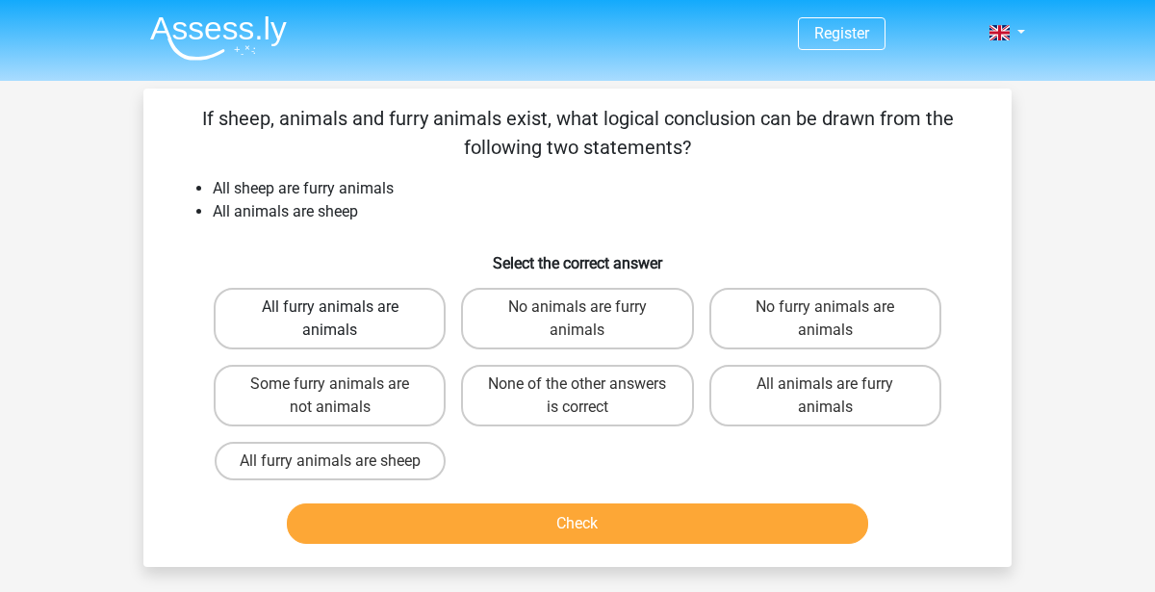
click at [422, 297] on label "All furry animals are animals" at bounding box center [330, 319] width 232 height 62
click at [343, 307] on input "All furry animals are animals" at bounding box center [336, 313] width 13 height 13
radio input "true"
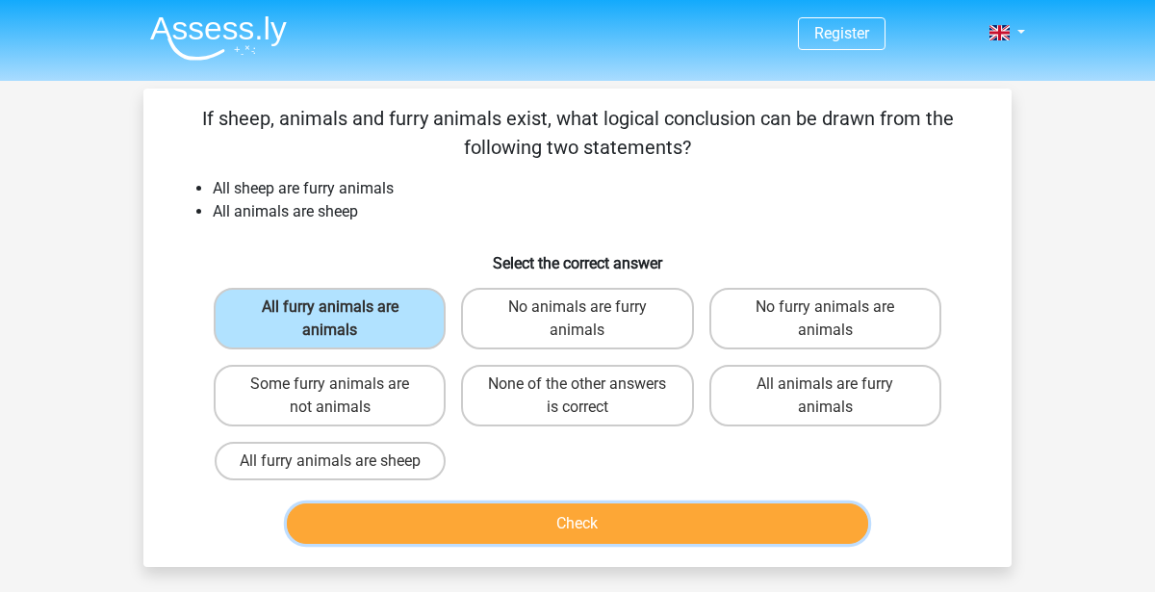
click at [432, 511] on button "Check" at bounding box center [578, 523] width 582 height 40
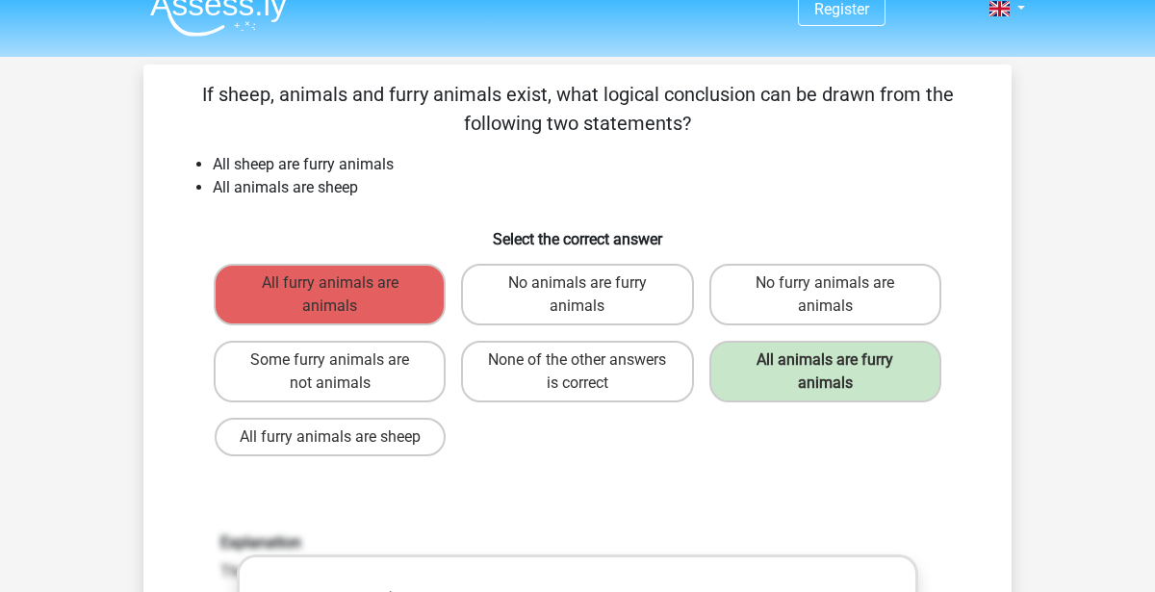
scroll to position [26, 0]
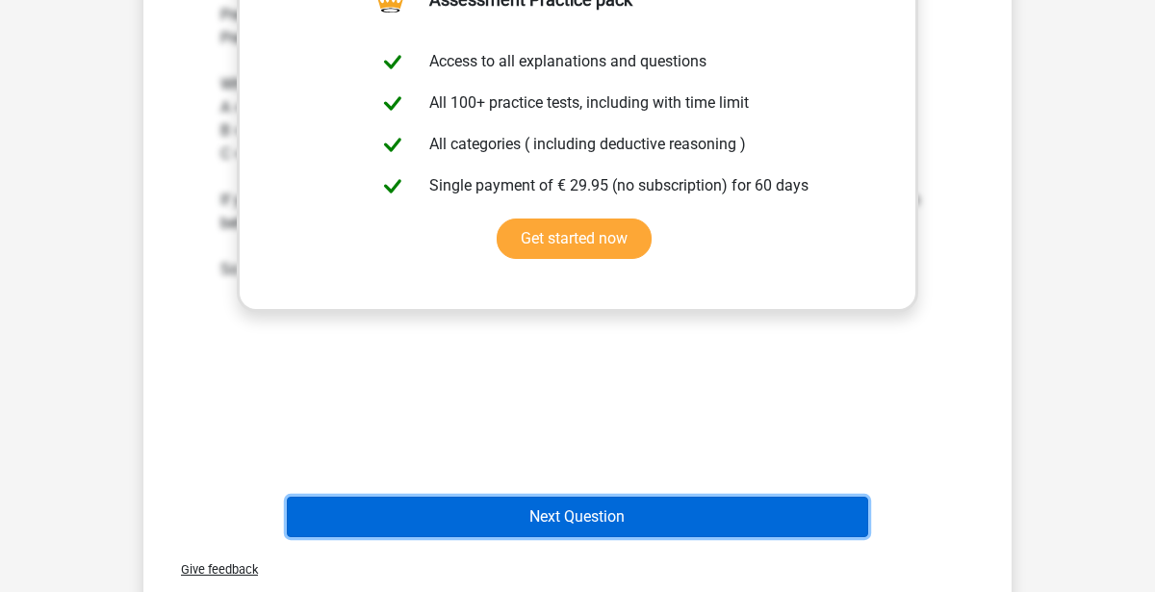
click at [397, 507] on button "Next Question" at bounding box center [578, 517] width 582 height 40
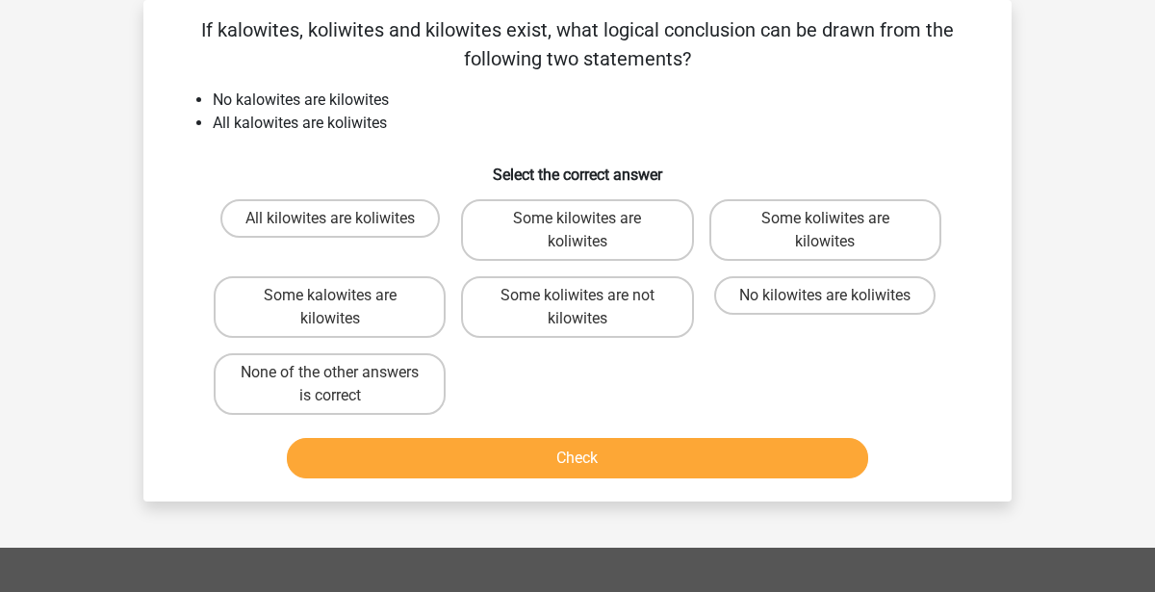
scroll to position [0, 0]
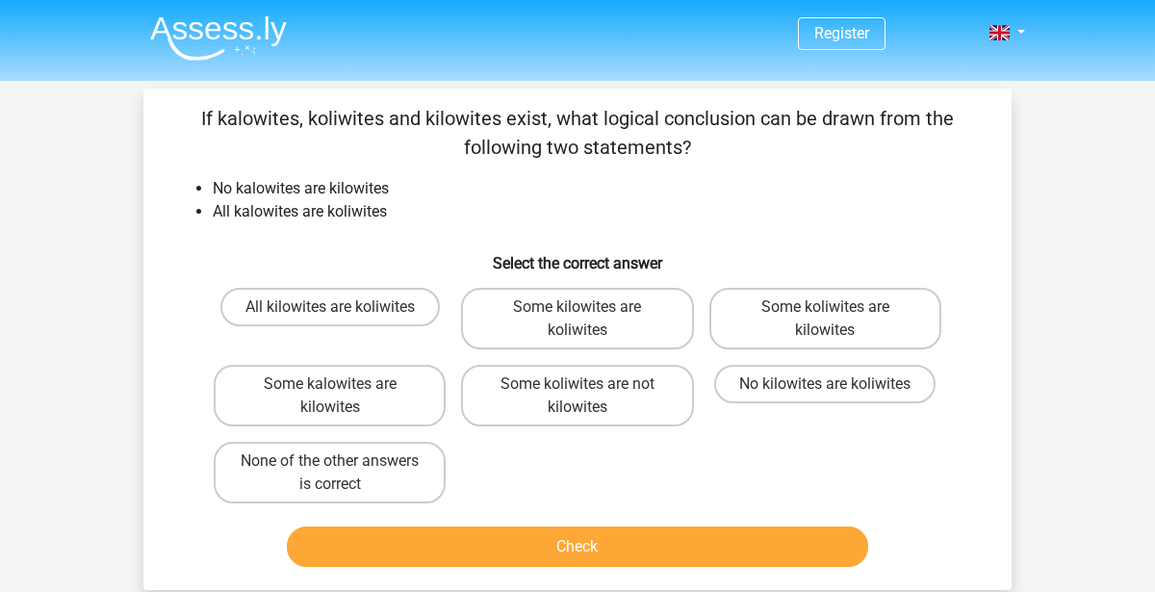
click at [264, 125] on p "If kalowites, koliwites and kilowites exist, what logical conclusion can be dra…" at bounding box center [577, 133] width 807 height 58
click at [284, 157] on p "If kalowites, koliwites and kilowites exist, what logical conclusion can be dra…" at bounding box center [577, 133] width 807 height 58
click at [285, 156] on p "If kalowites, koliwites and kilowites exist, what logical conclusion can be dra…" at bounding box center [577, 133] width 807 height 58
click at [276, 97] on div "If kalowites, koliwites and kilowites exist, what logical conclusion can be dra…" at bounding box center [577, 339] width 868 height 501
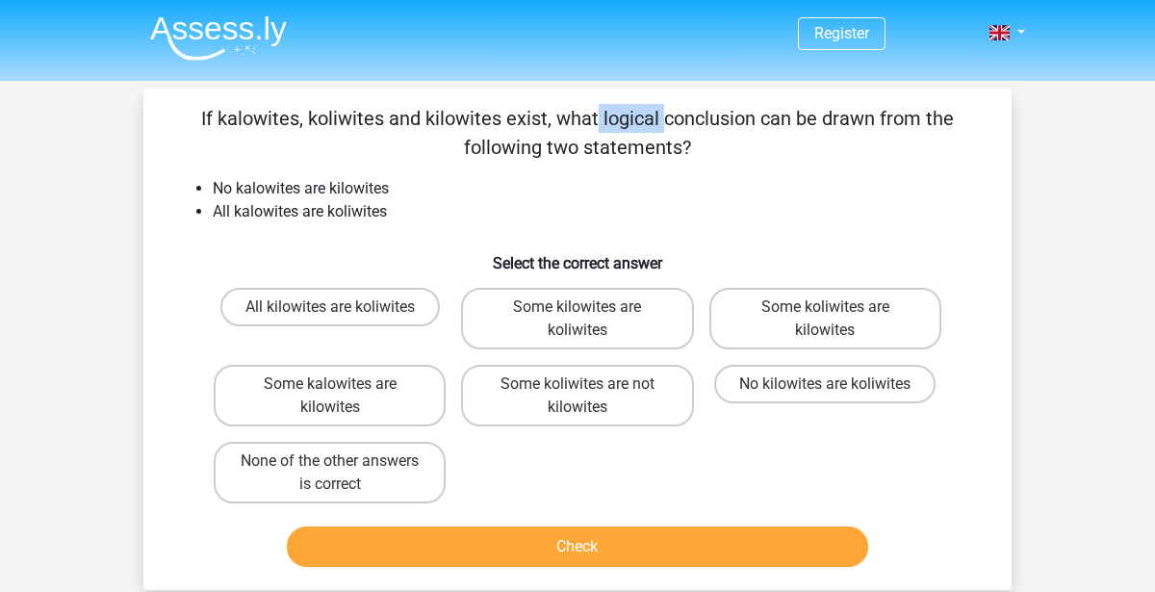
click at [460, 104] on p "If kalowites, koliwites and kilowites exist, what logical conclusion can be dra…" at bounding box center [577, 133] width 807 height 58
click at [348, 306] on label "All kilowites are koliwites" at bounding box center [329, 307] width 219 height 39
click at [343, 307] on input "All kilowites are koliwites" at bounding box center [336, 313] width 13 height 13
radio input "true"
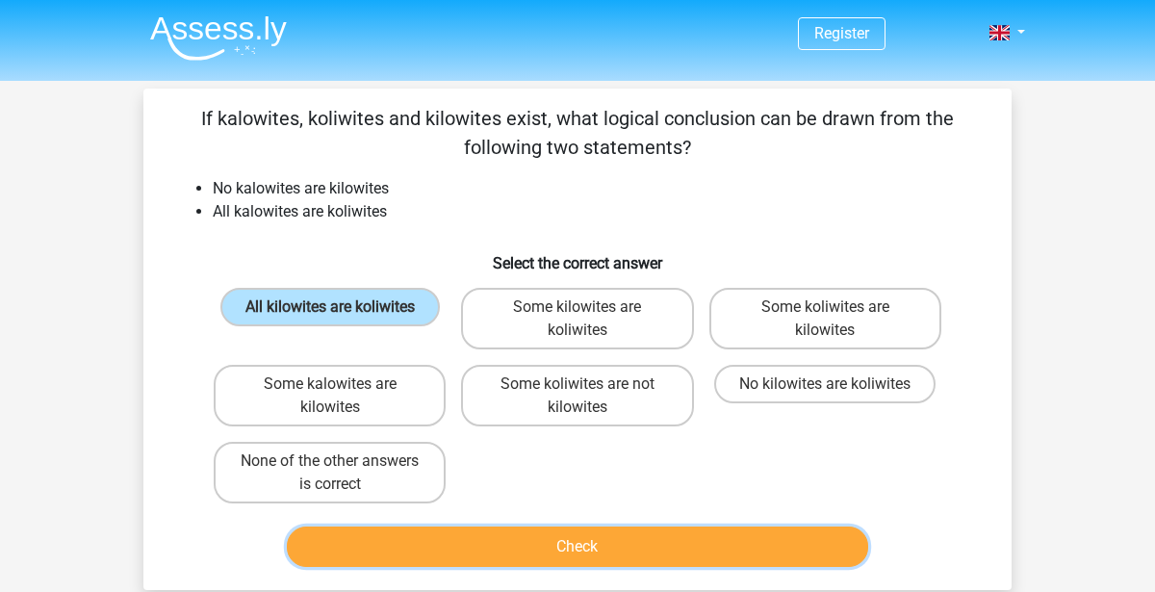
click at [373, 526] on button "Check" at bounding box center [578, 546] width 582 height 40
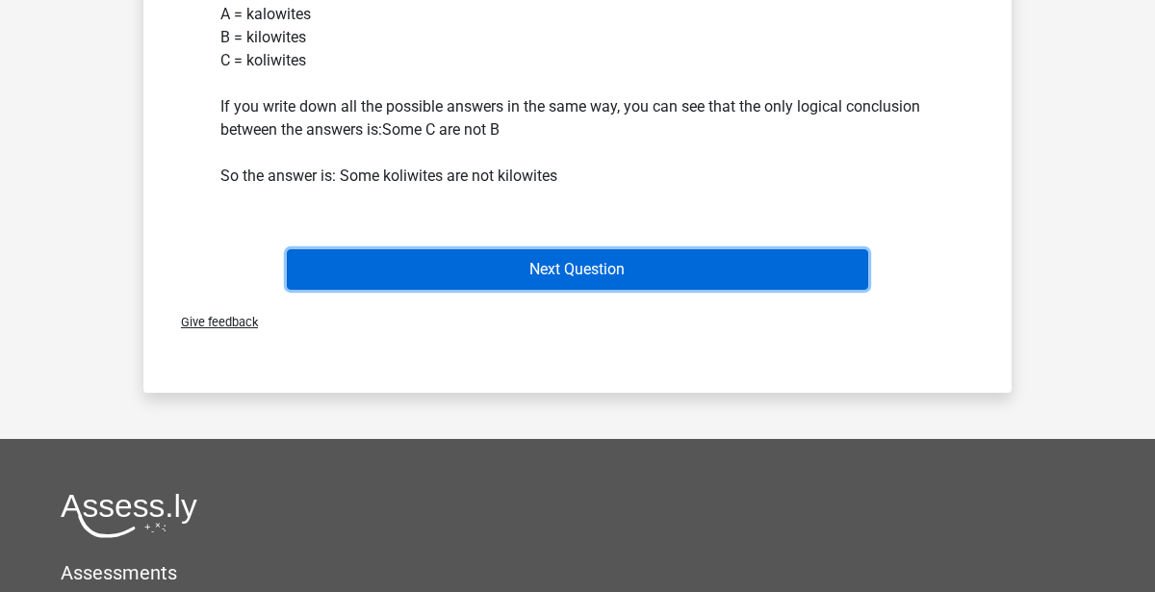
click at [393, 257] on button "Next Question" at bounding box center [578, 269] width 582 height 40
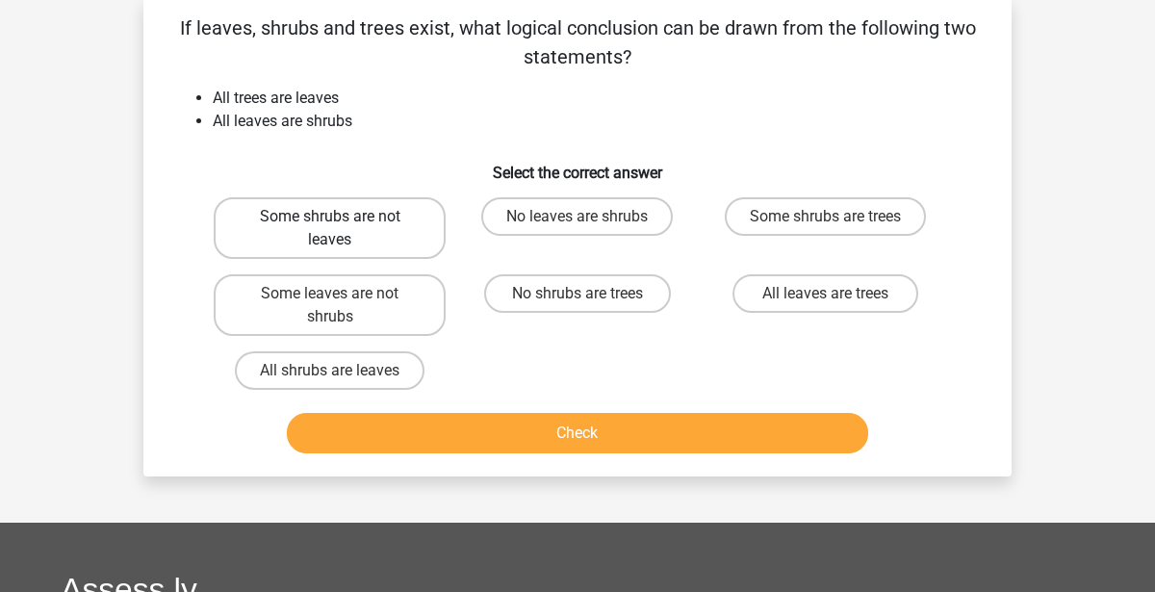
scroll to position [89, 0]
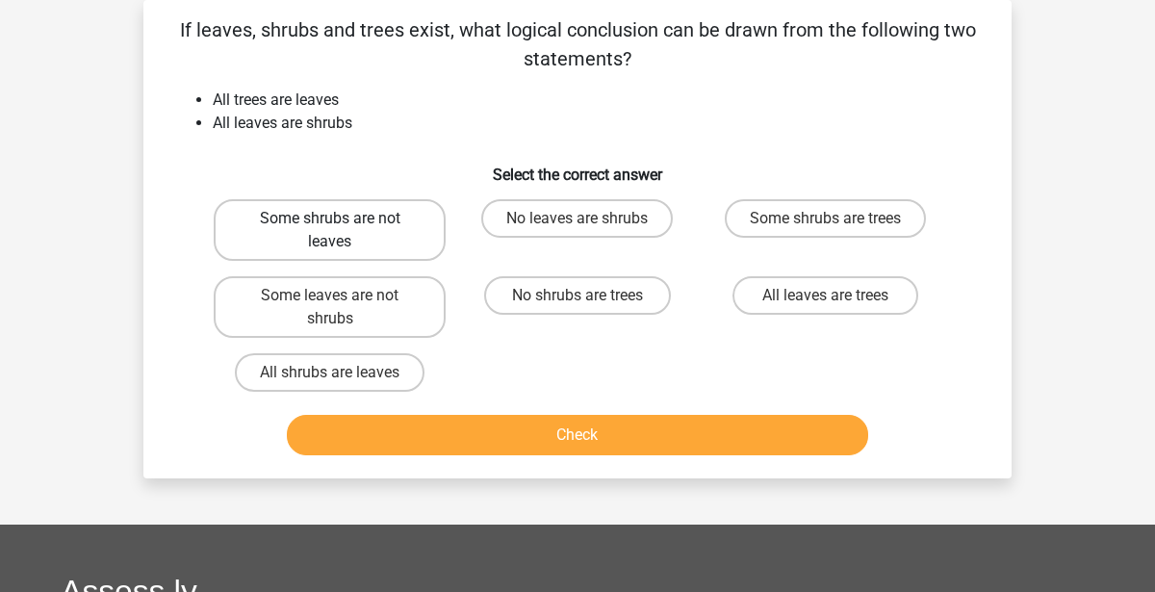
click at [363, 233] on label "Some shrubs are not leaves" at bounding box center [330, 230] width 232 height 62
click at [343, 231] on input "Some shrubs are not leaves" at bounding box center [336, 224] width 13 height 13
radio input "true"
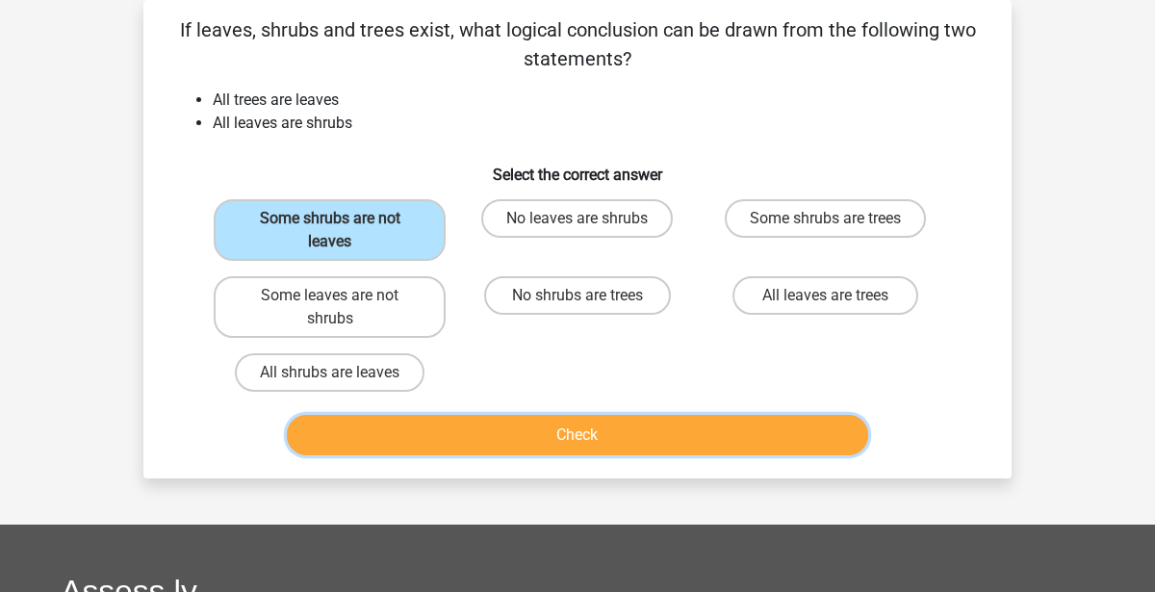
click at [388, 415] on button "Check" at bounding box center [578, 435] width 582 height 40
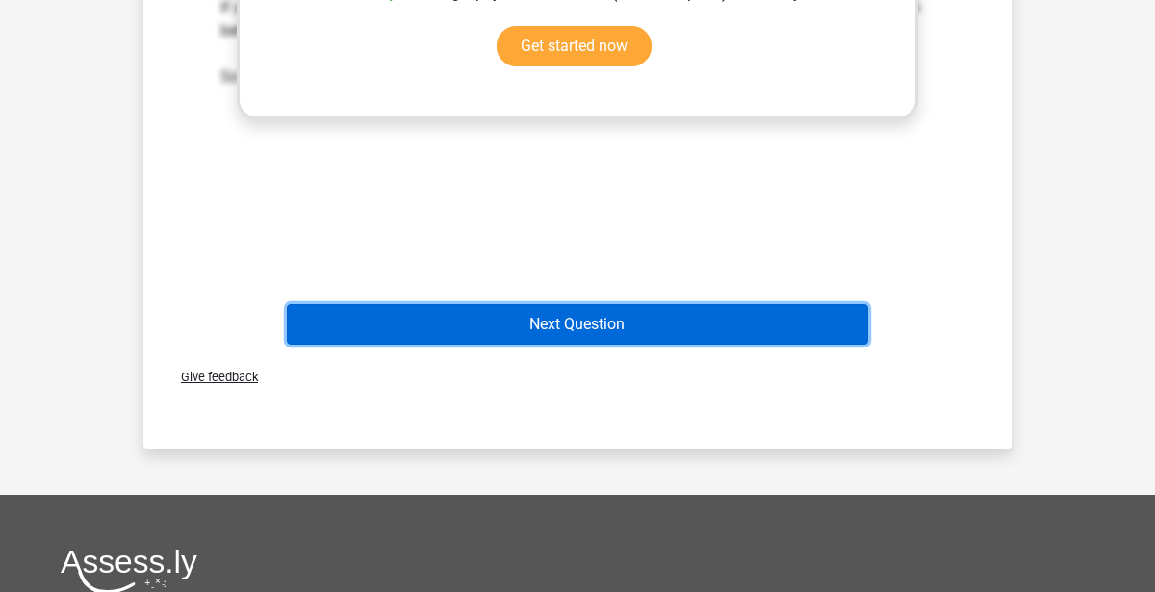
click at [375, 320] on button "Next Question" at bounding box center [578, 324] width 582 height 40
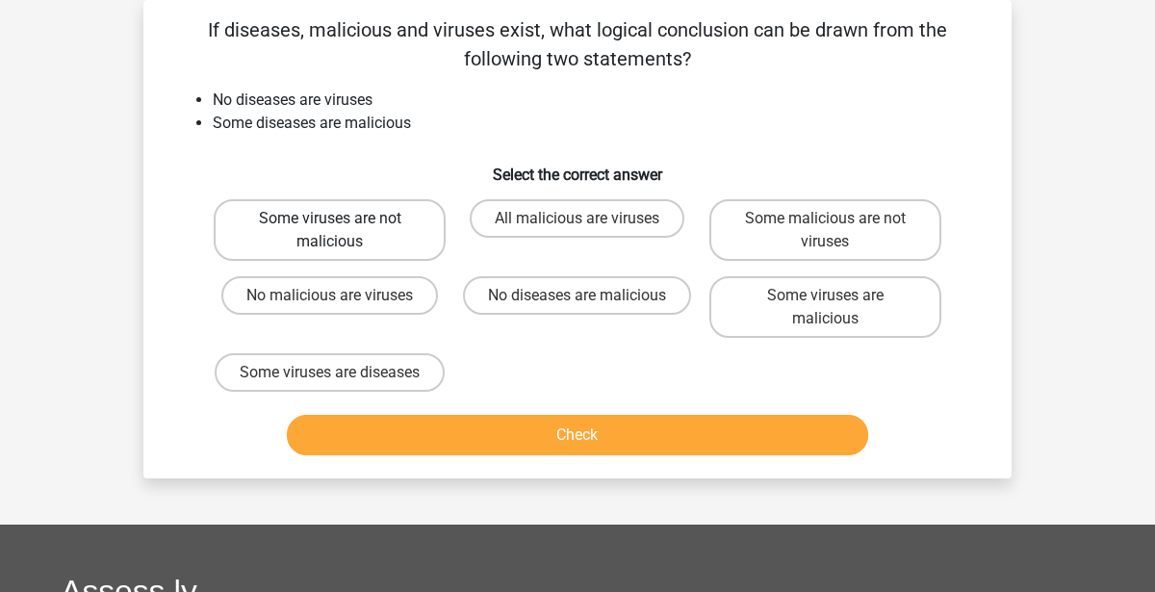
click at [323, 259] on label "Some viruses are not malicious" at bounding box center [330, 230] width 232 height 62
click at [330, 231] on input "Some viruses are not malicious" at bounding box center [336, 224] width 13 height 13
radio input "true"
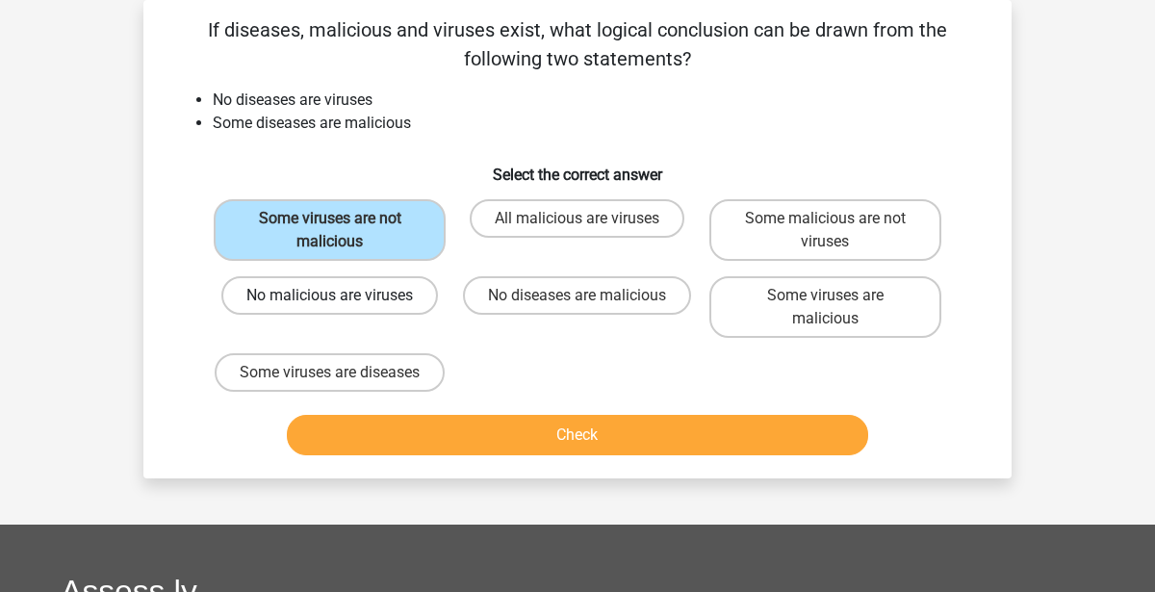
click at [333, 285] on label "No malicious are viruses" at bounding box center [329, 295] width 217 height 39
click at [333, 295] on input "No malicious are viruses" at bounding box center [336, 301] width 13 height 13
radio input "true"
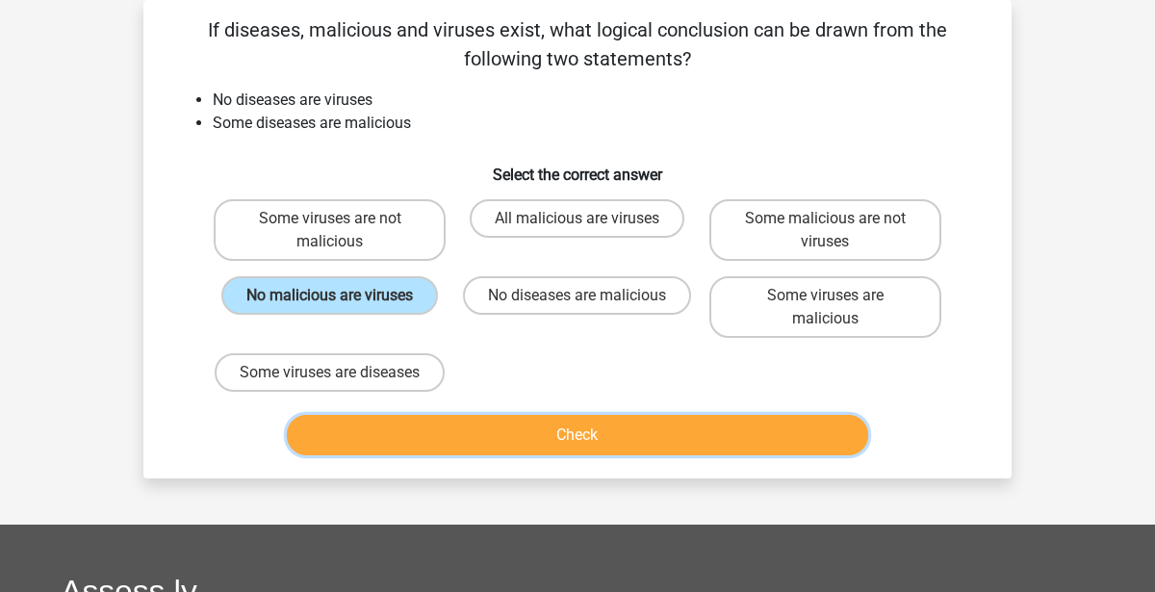
click at [345, 455] on button "Check" at bounding box center [578, 435] width 582 height 40
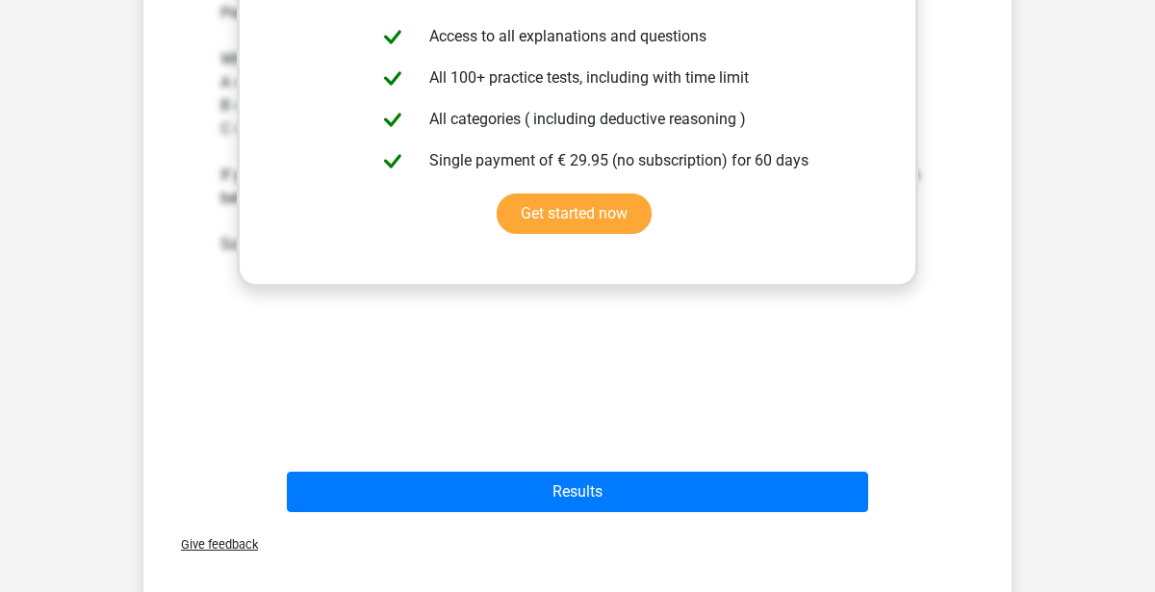
scroll to position [654, 0]
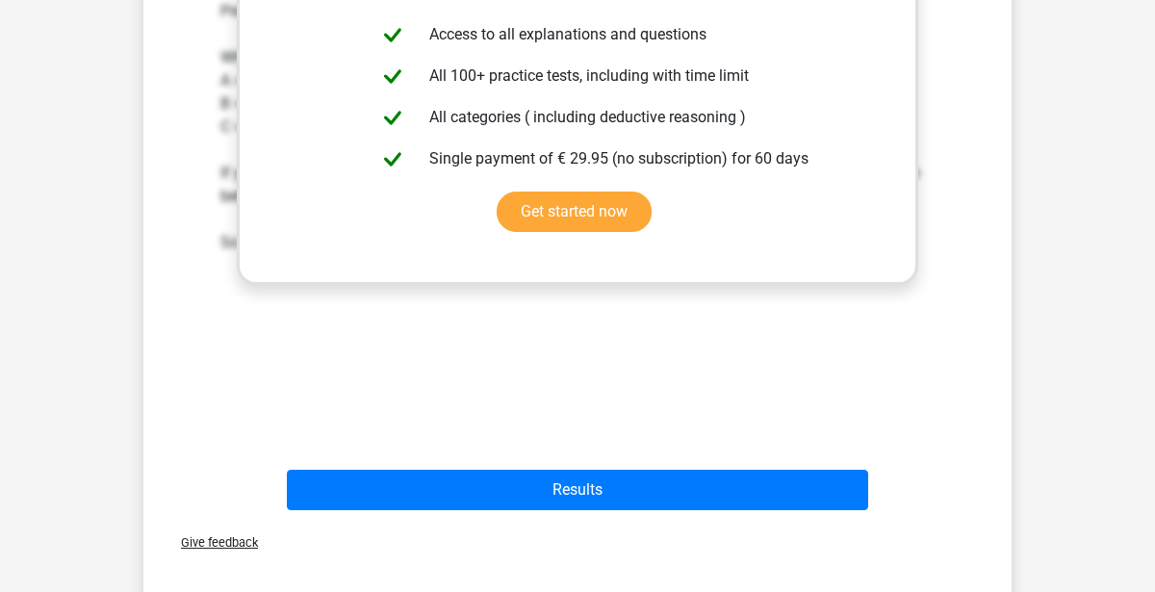
click at [366, 541] on div "Give feedback" at bounding box center [577, 542] width 853 height 49
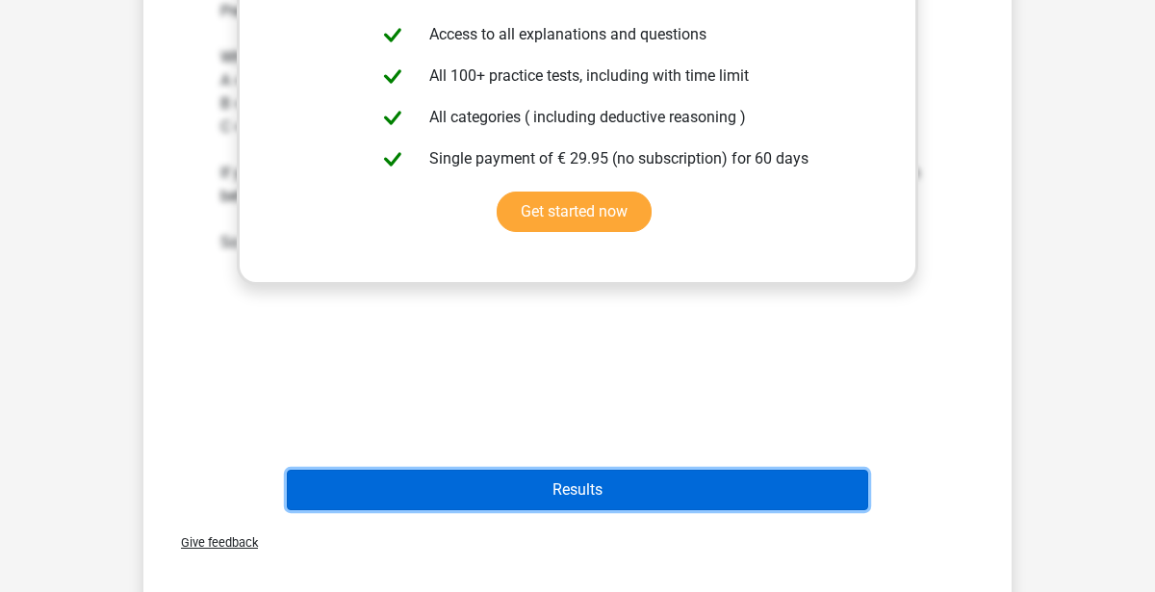
click at [357, 510] on button "Results" at bounding box center [578, 490] width 582 height 40
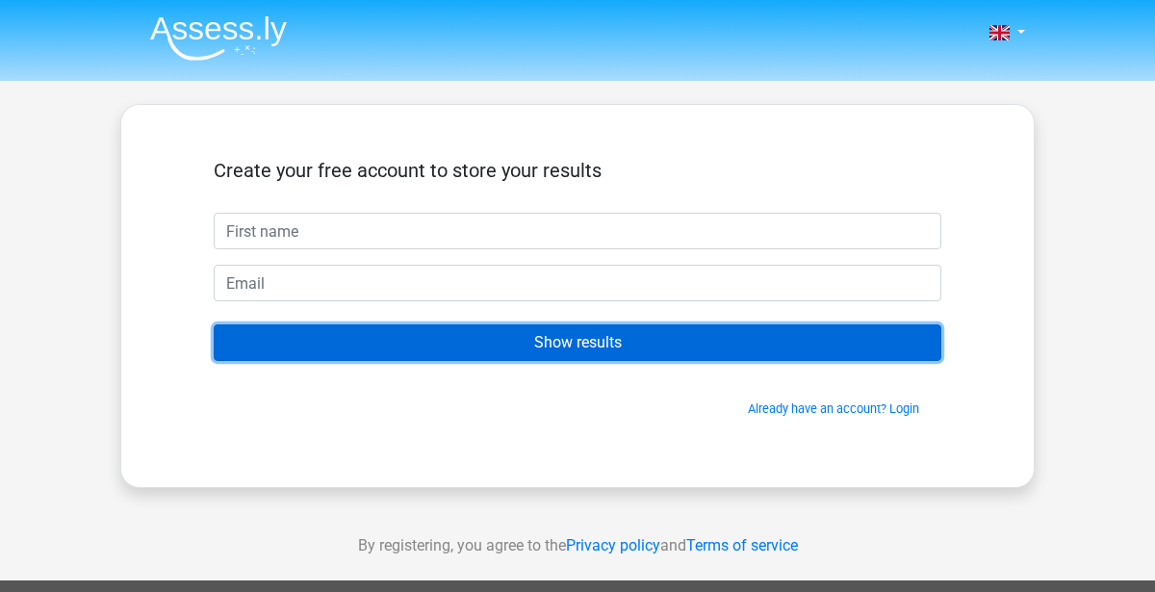
click at [416, 351] on input "Show results" at bounding box center [578, 342] width 728 height 37
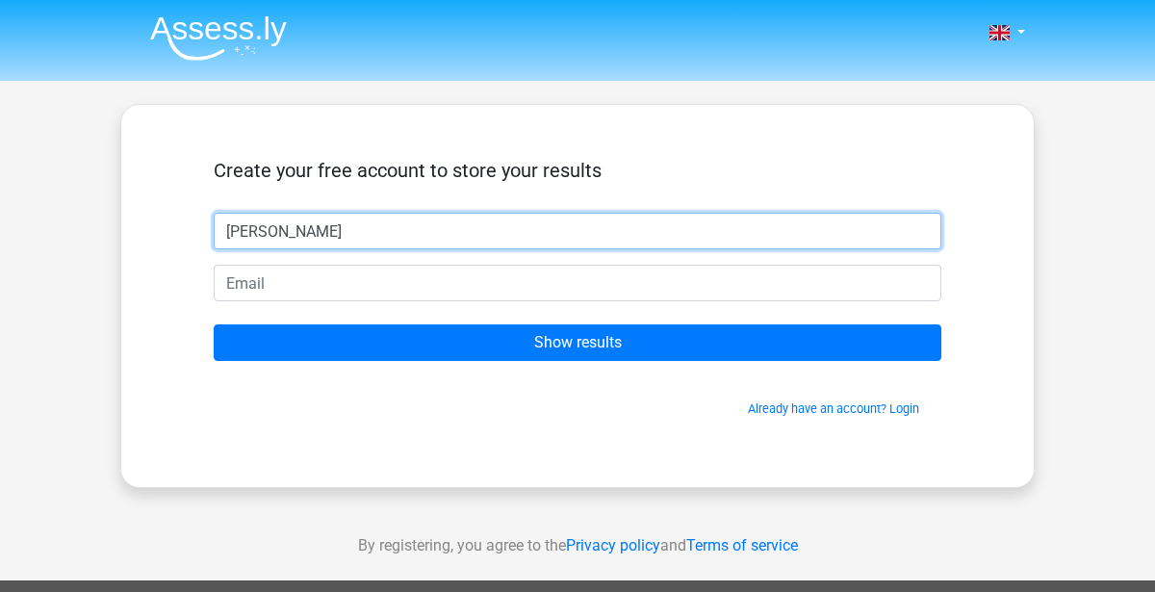
type input "ahmed"
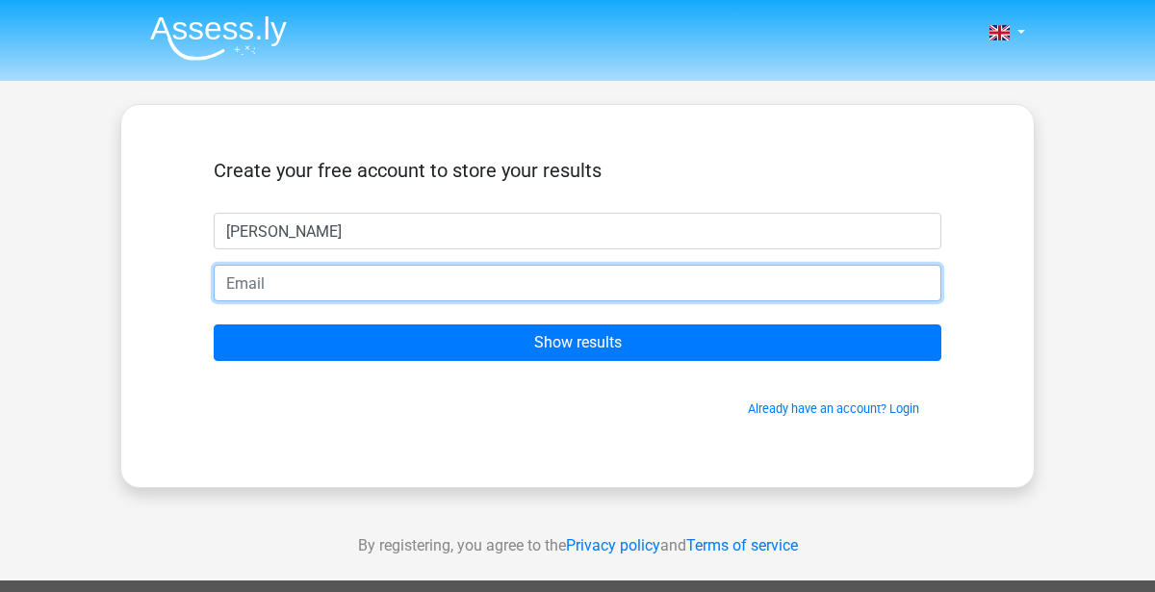
click at [542, 270] on input "email" at bounding box center [578, 283] width 728 height 37
type input "15bahmhag35@b.alsahwa.edu.om"
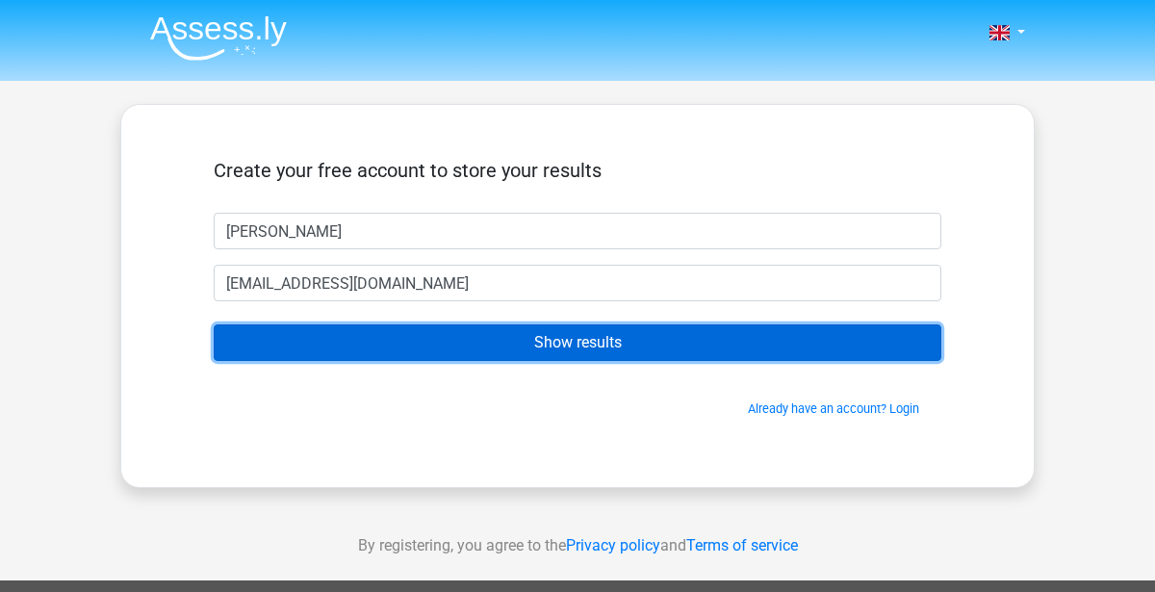
click at [434, 350] on input "Show results" at bounding box center [578, 342] width 728 height 37
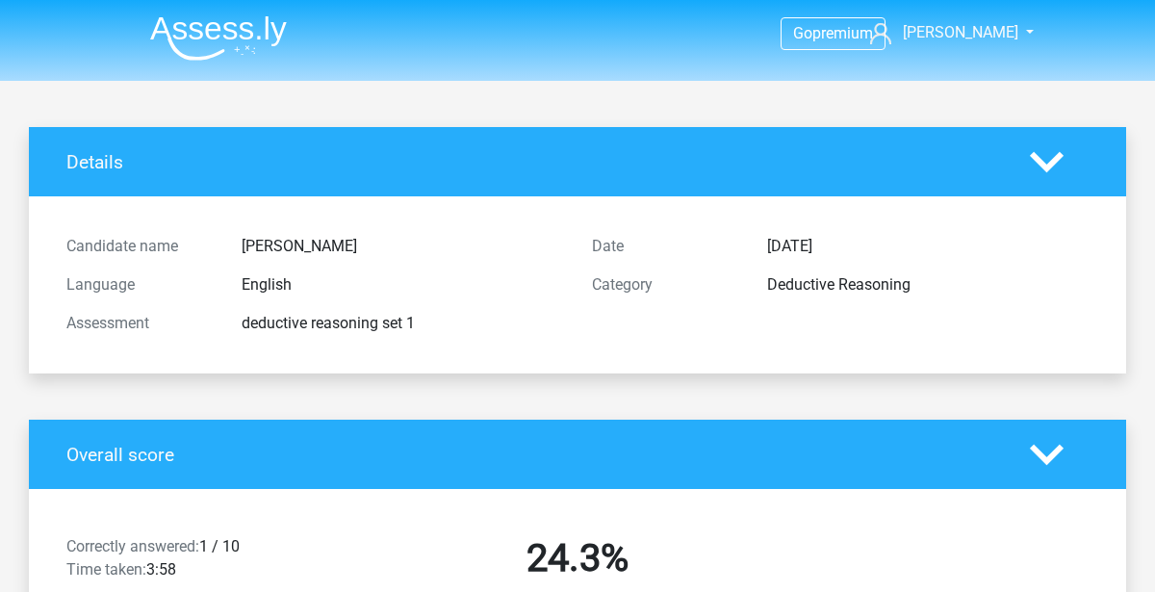
click at [1041, 157] on icon at bounding box center [1047, 162] width 34 height 34
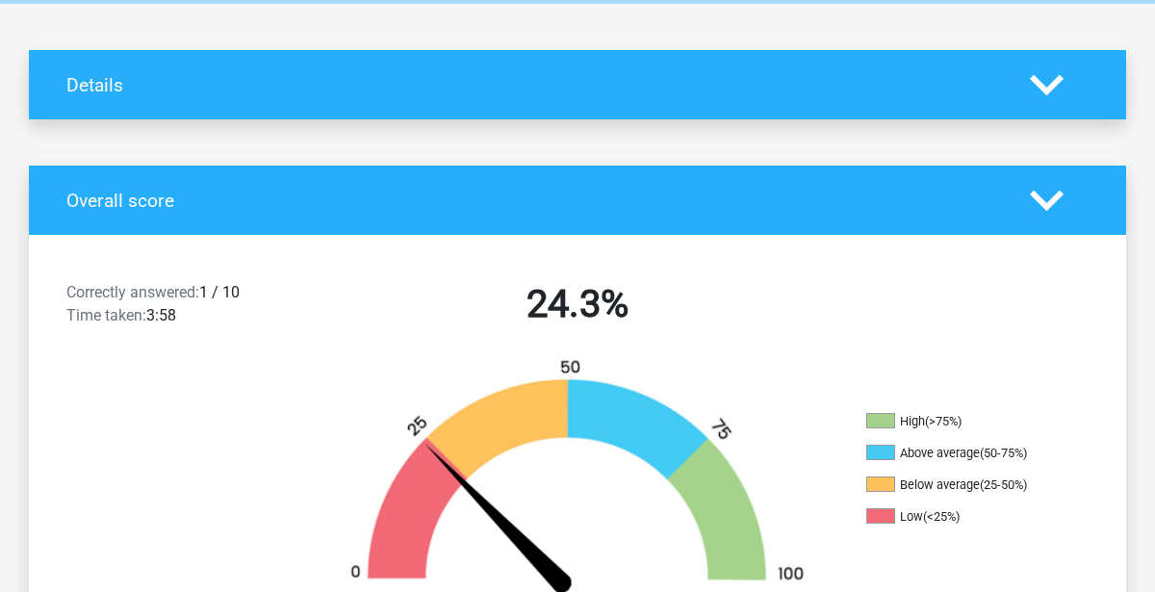
scroll to position [83, 0]
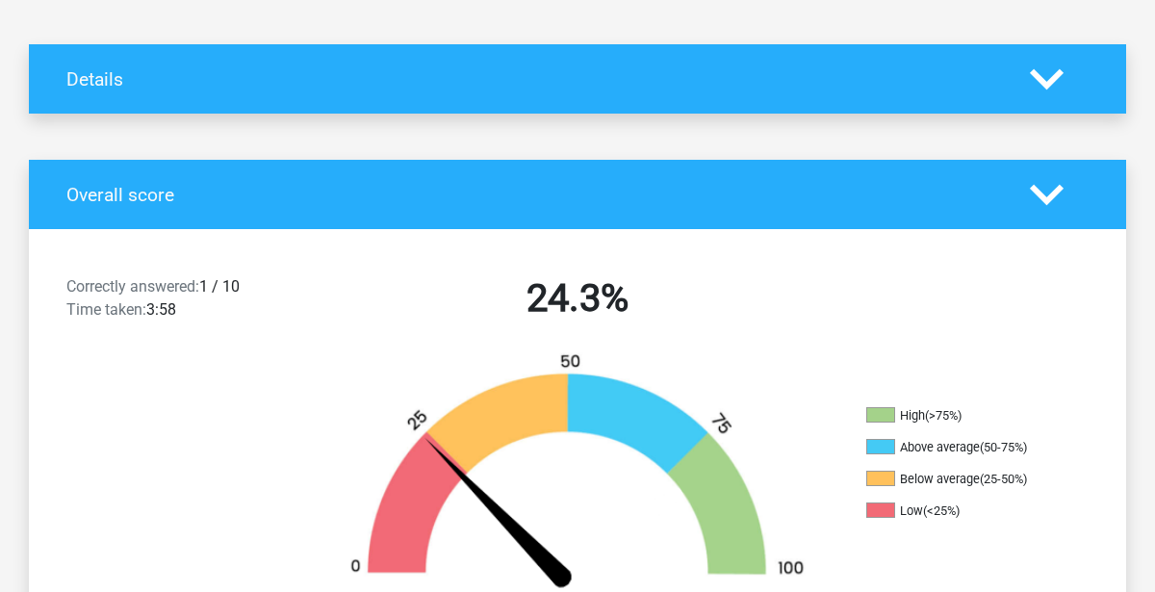
click at [604, 107] on div "Details" at bounding box center [577, 78] width 1097 height 69
click at [600, 80] on h4 "Details" at bounding box center [533, 79] width 935 height 22
click at [1045, 64] on icon at bounding box center [1047, 80] width 34 height 34
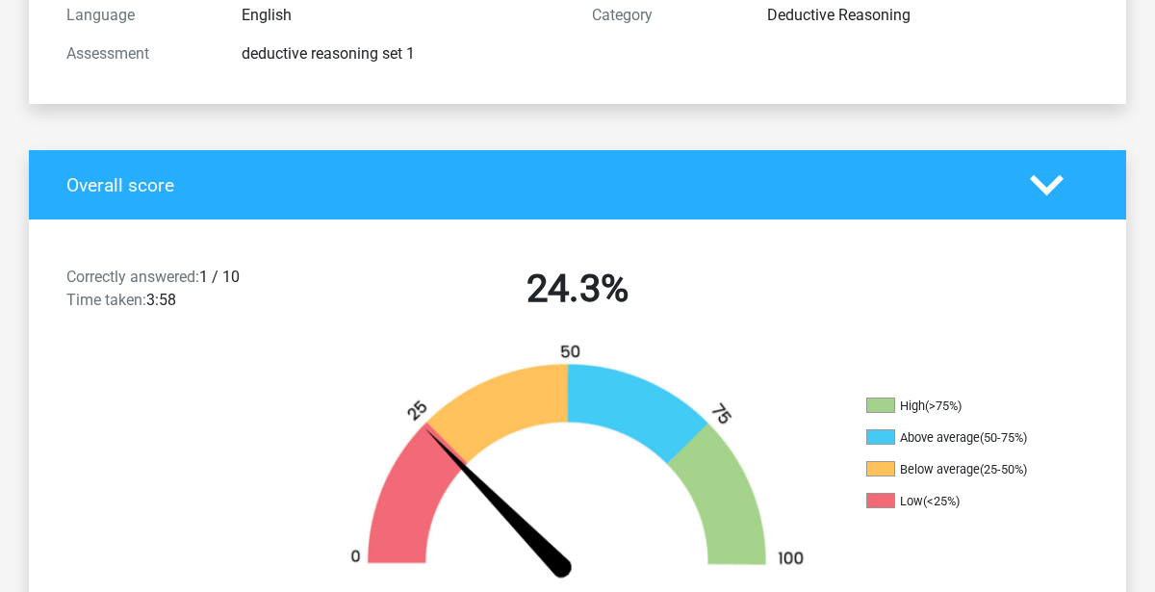
scroll to position [266, 0]
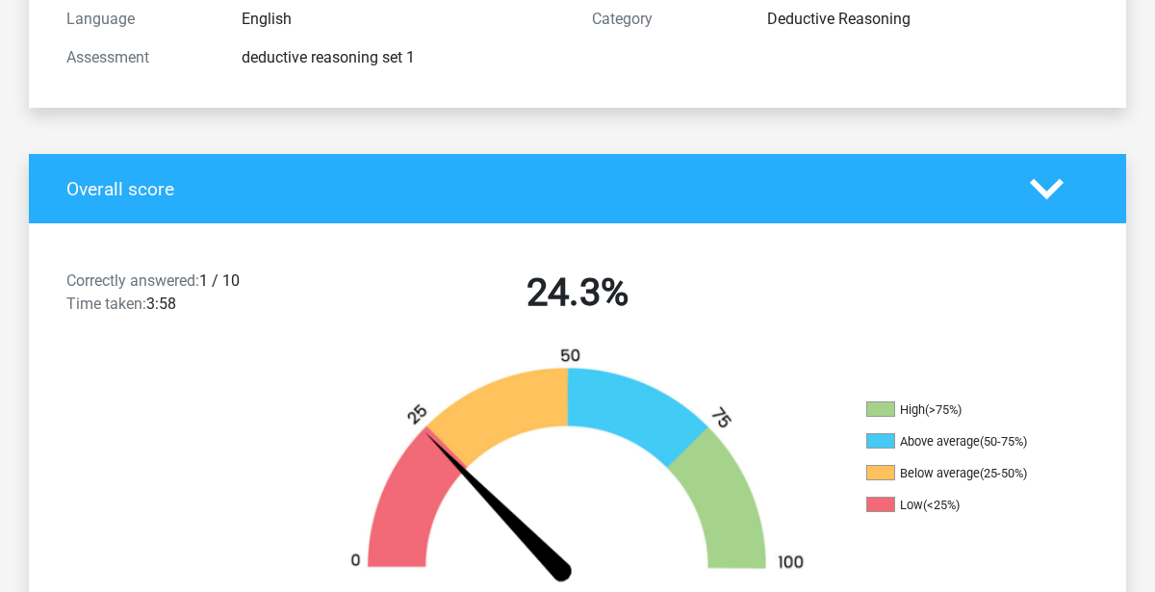
click at [1038, 56] on div "Date [DATE] Category Deductive Reasoning" at bounding box center [841, 19] width 526 height 116
click at [349, 182] on h4 "Overall score" at bounding box center [533, 189] width 935 height 22
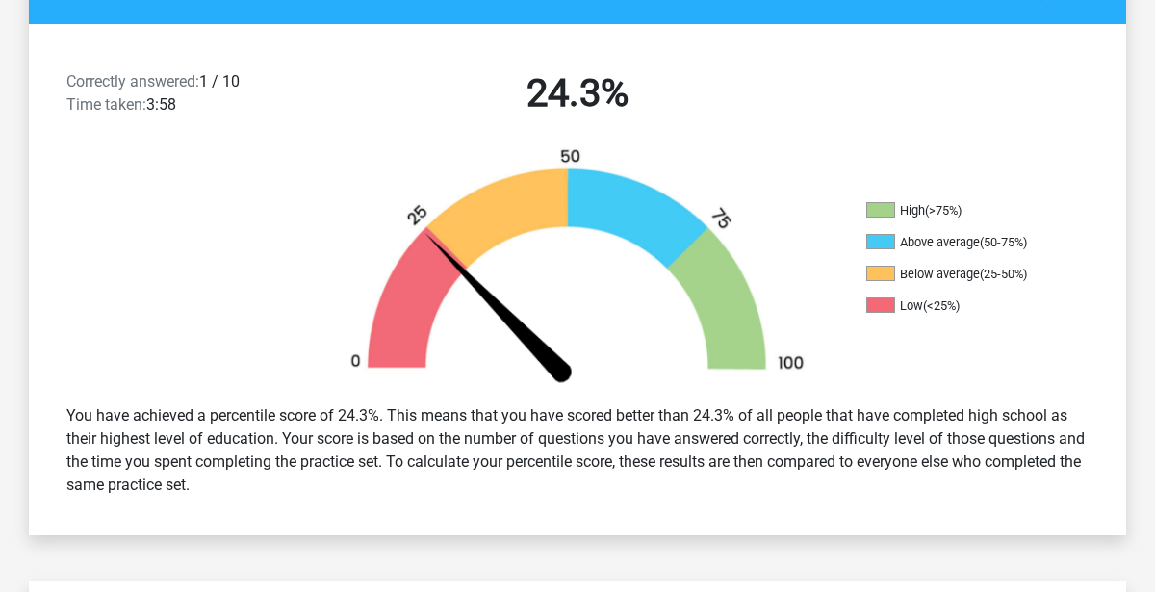
scroll to position [473, 0]
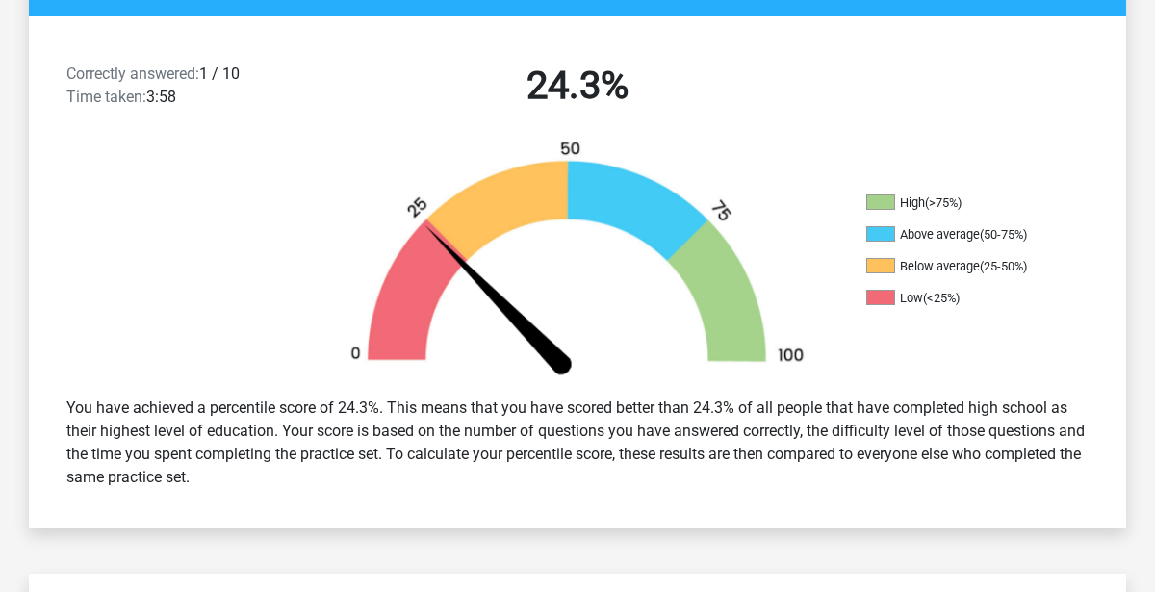
click at [550, 170] on img at bounding box center [578, 261] width 520 height 242
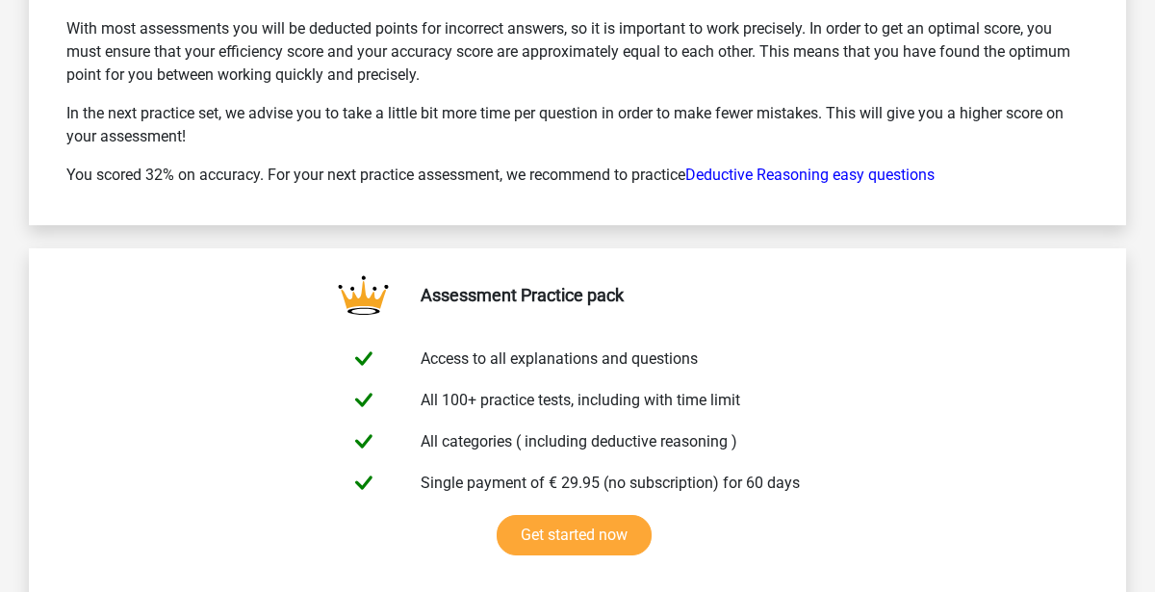
scroll to position [3014, 0]
